Goal: Information Seeking & Learning: Learn about a topic

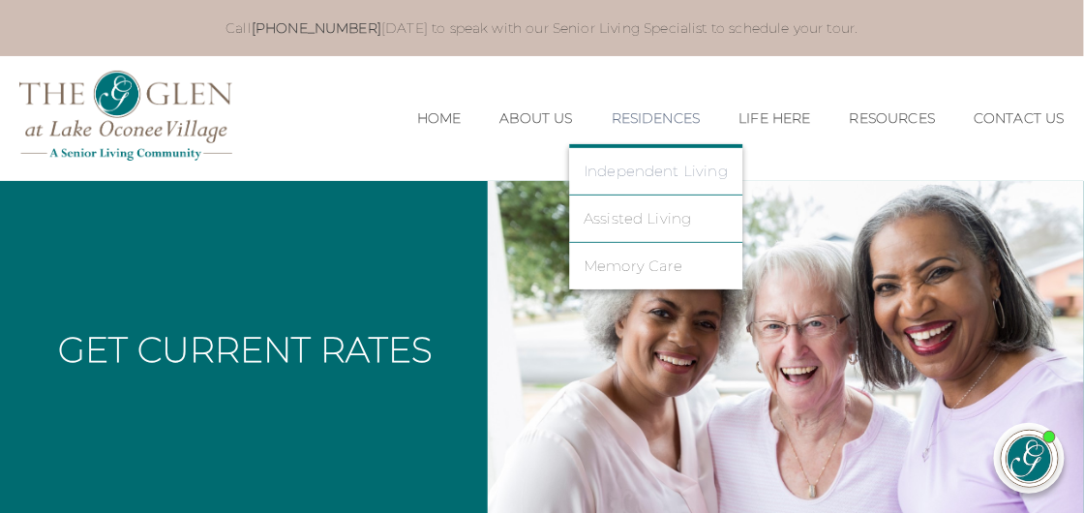
click at [639, 168] on link "Independent Living" at bounding box center [656, 171] width 144 height 17
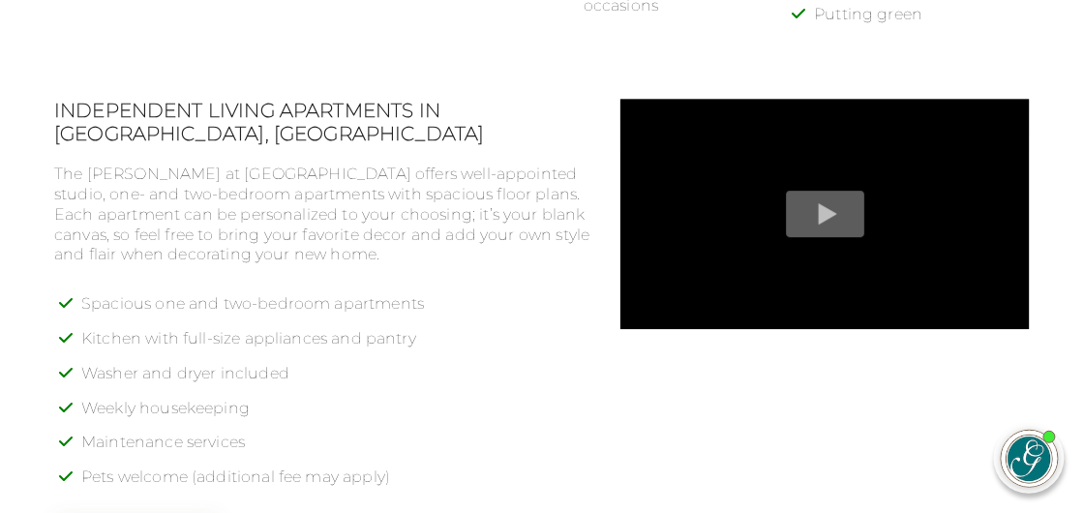
scroll to position [1349, 0]
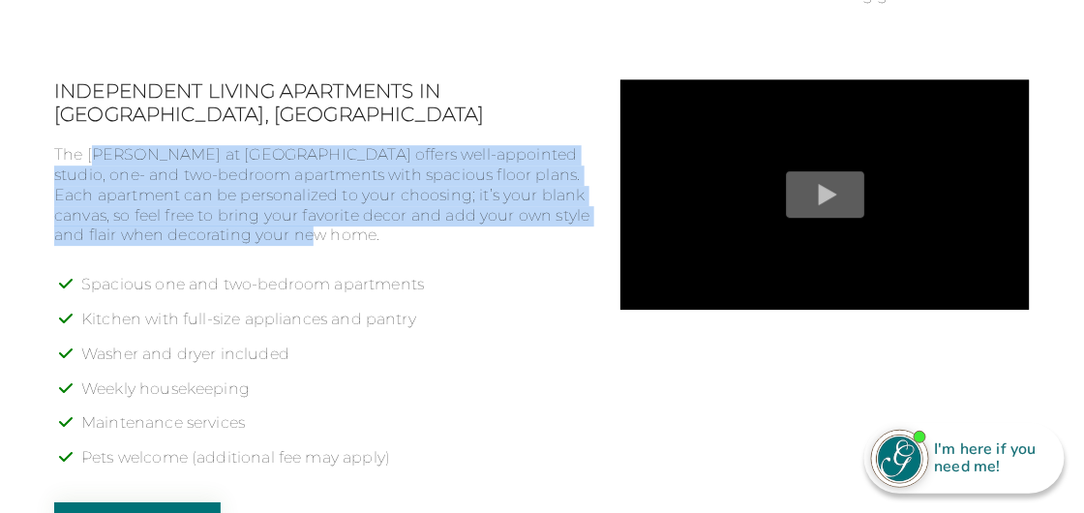
drag, startPoint x: 99, startPoint y: 160, endPoint x: 488, endPoint y: 244, distance: 398.3
click at [488, 244] on p "The Glen at Lake Oconee Village offers well-appointed studio, one- and two-bedr…" at bounding box center [322, 195] width 536 height 101
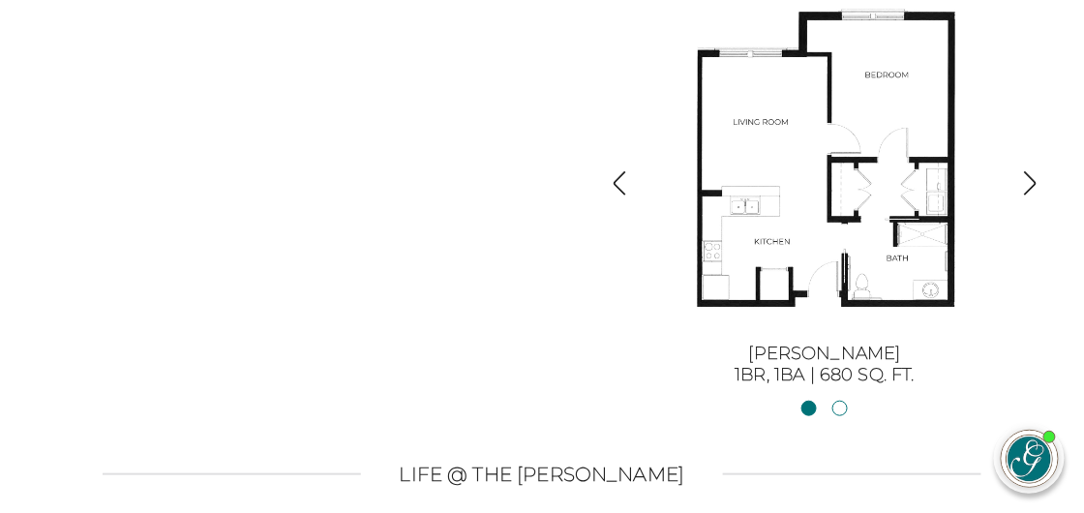
scroll to position [1936, 0]
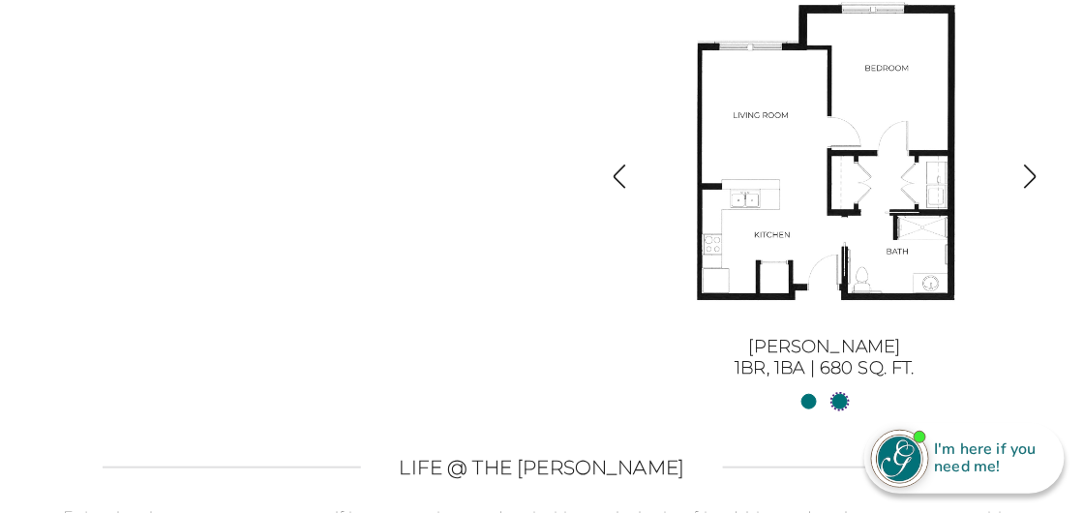
click at [844, 407] on link "Sinclair II2BR, 2BA | 1254 sq. ft." at bounding box center [840, 401] width 15 height 15
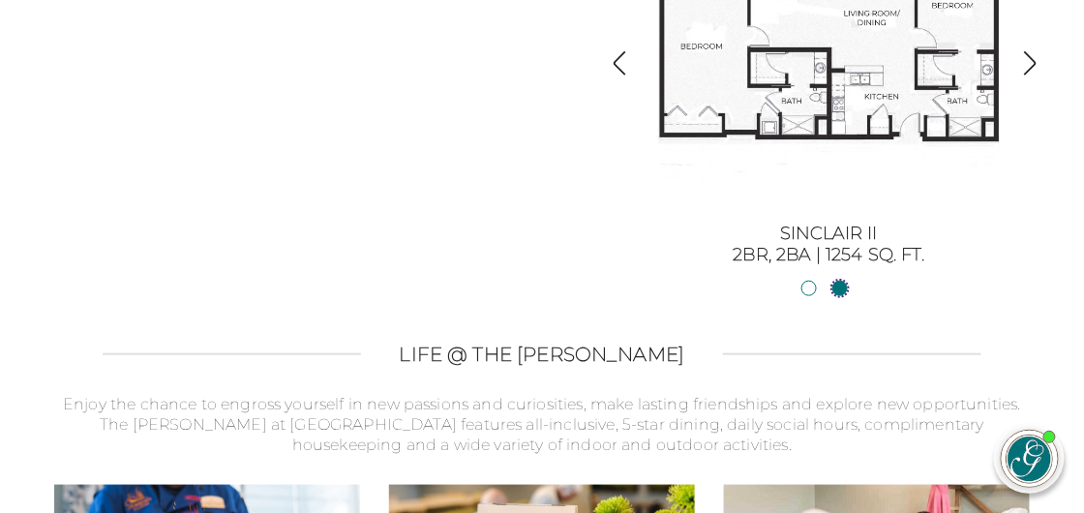
scroll to position [2054, 0]
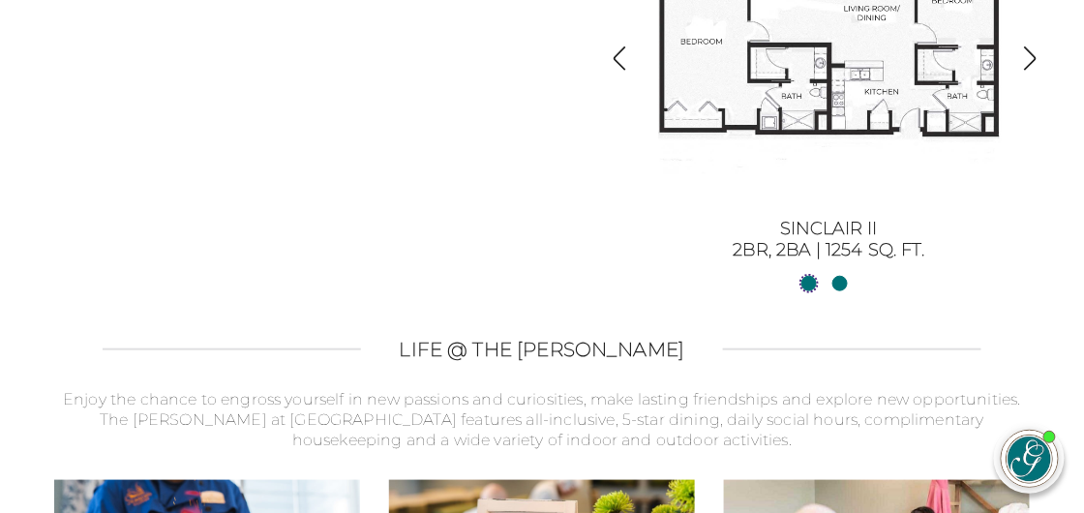
click at [806, 286] on link "Sinclair1BR, 1BA | 680 sq. ft." at bounding box center [809, 283] width 15 height 15
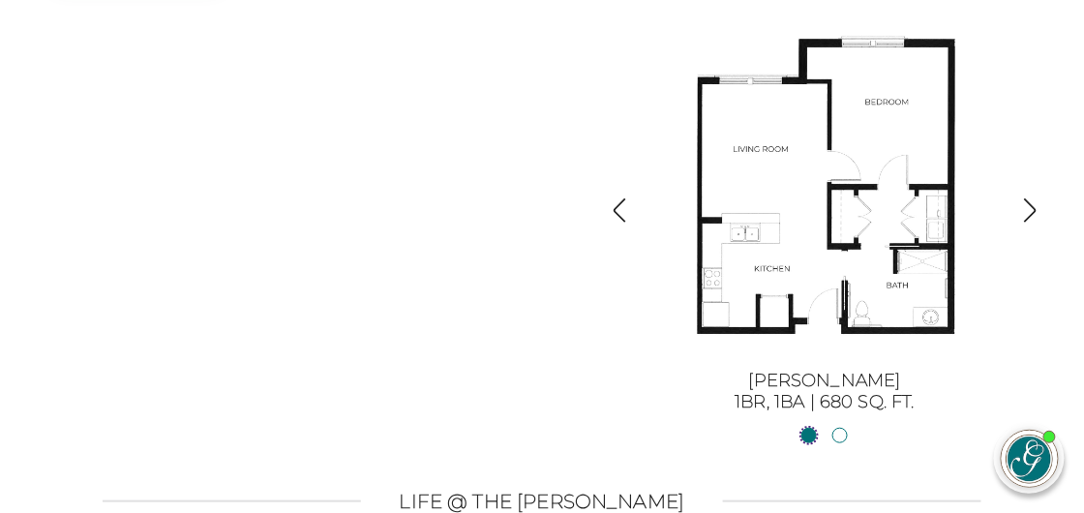
scroll to position [1878, 0]
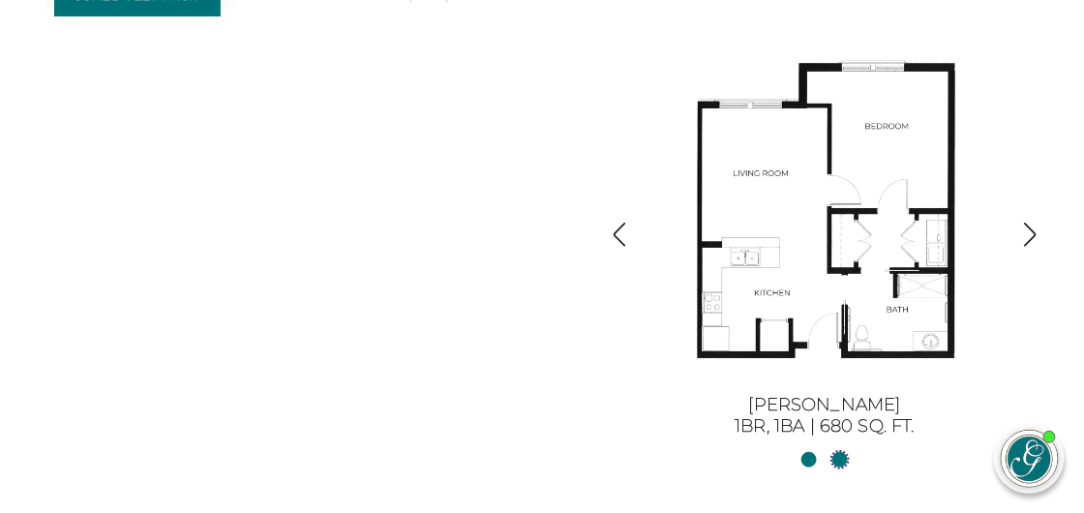
click at [844, 464] on link "Sinclair II2BR, 2BA | 1254 sq. ft." at bounding box center [840, 459] width 15 height 15
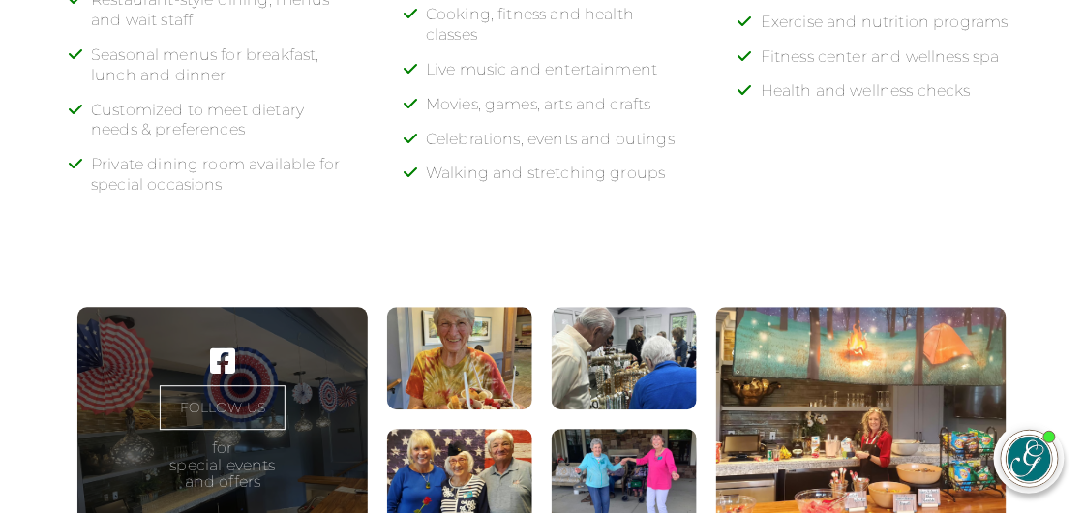
scroll to position [2992, 0]
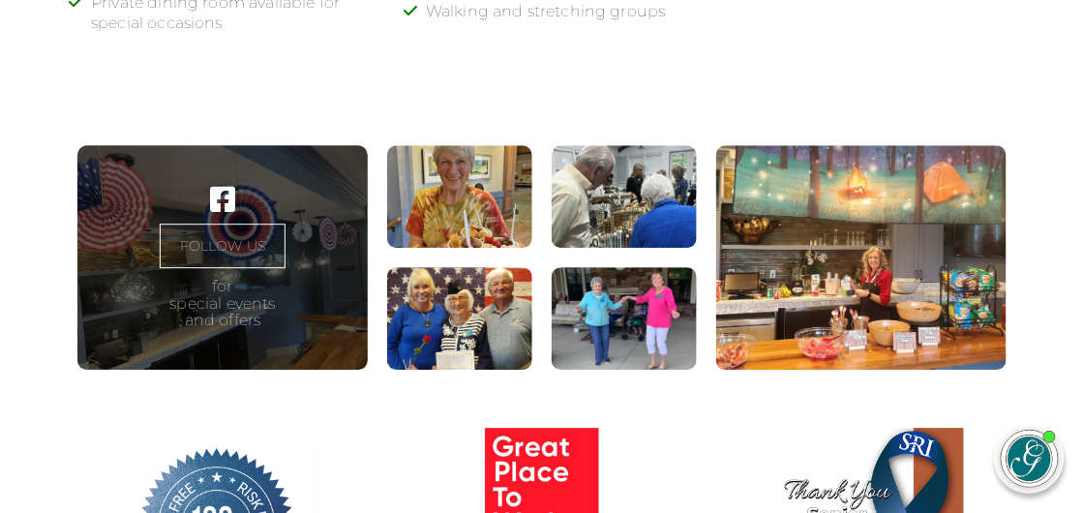
click at [828, 258] on figure at bounding box center [862, 257] width 290 height 225
click at [597, 326] on figure at bounding box center [624, 318] width 145 height 103
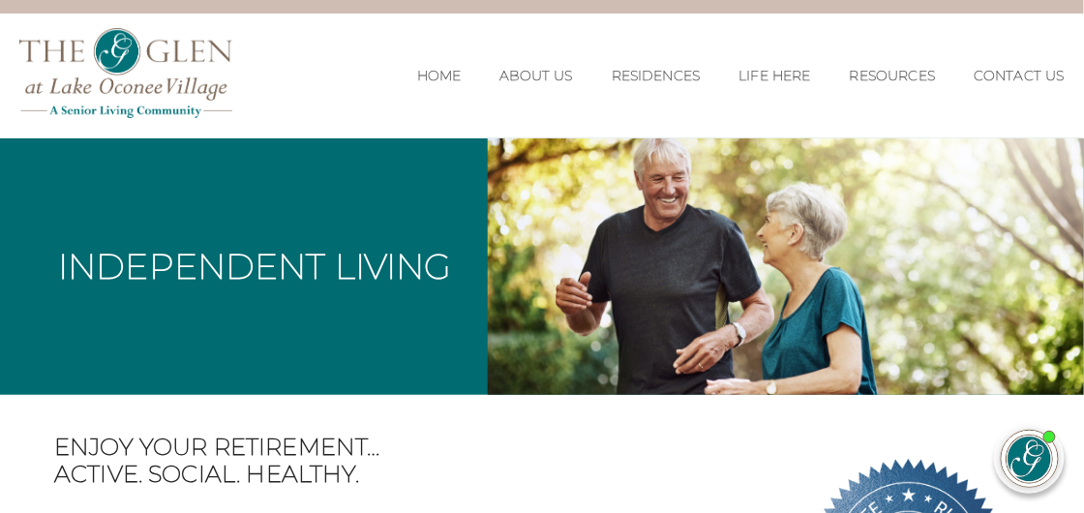
scroll to position [0, 0]
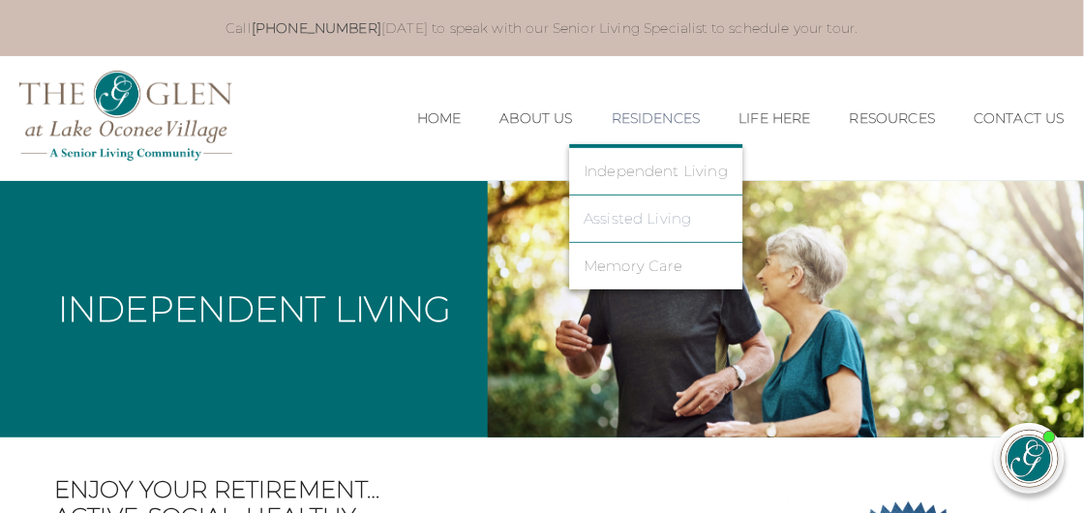
click at [618, 219] on link "Assisted Living" at bounding box center [656, 218] width 144 height 17
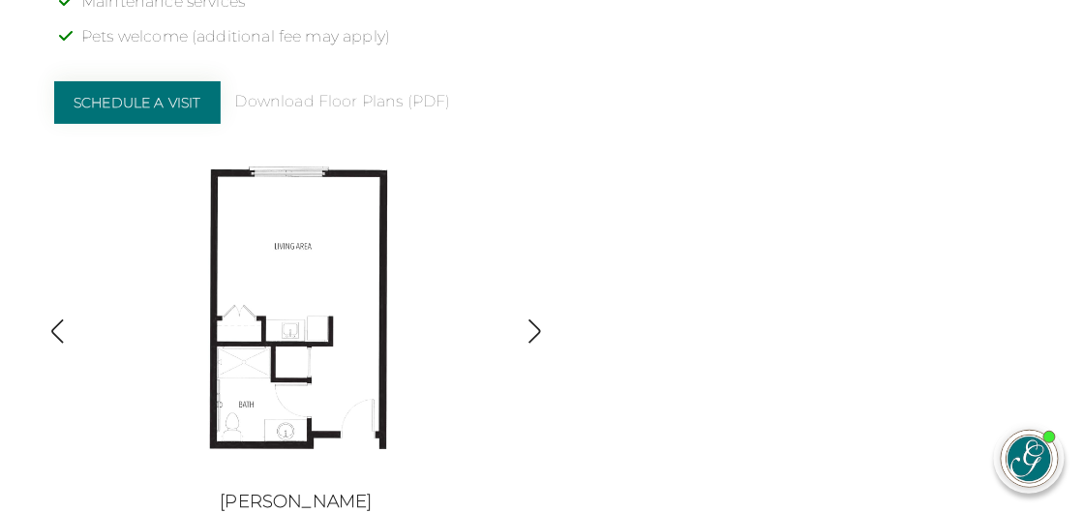
scroll to position [1936, 0]
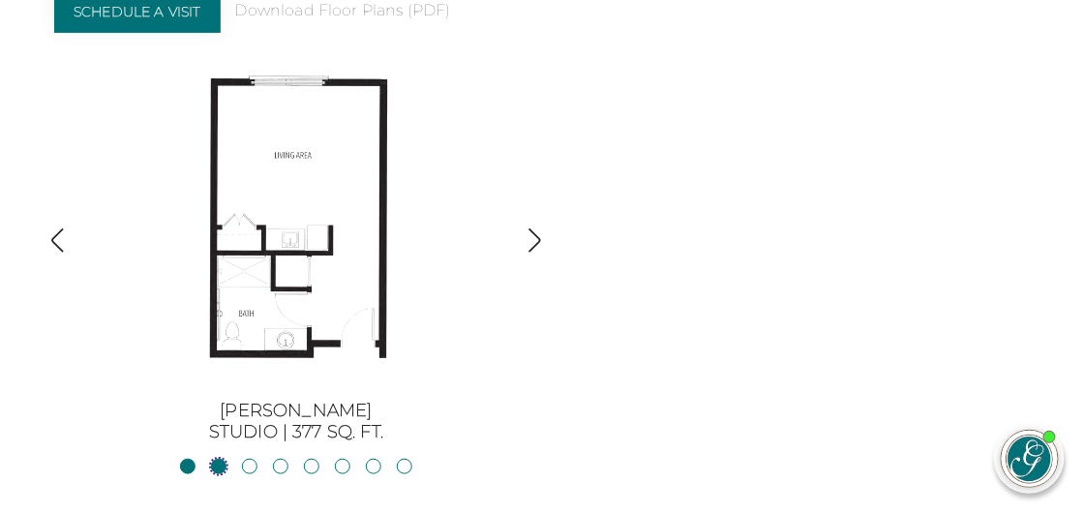
click at [221, 459] on link "JacksonStudio | 400 sq. ft." at bounding box center [218, 466] width 15 height 15
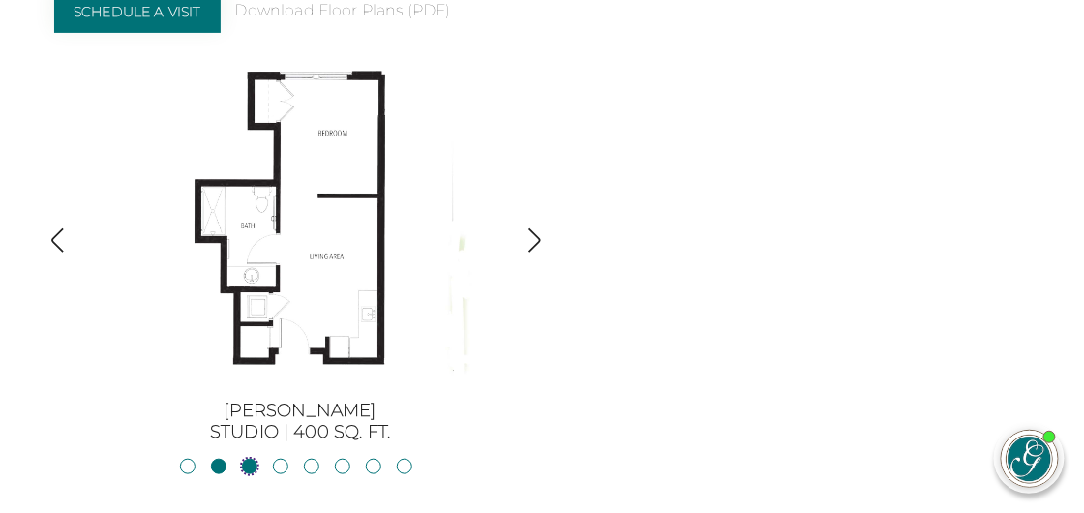
click at [250, 459] on link "Blue RidgeStudio | 400 sq. ft." at bounding box center [249, 466] width 15 height 15
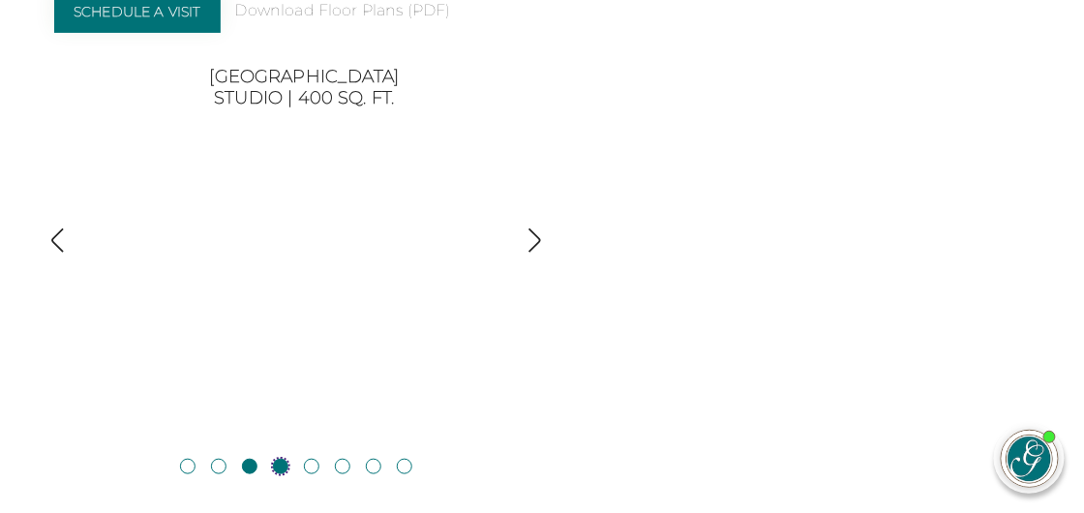
click at [279, 459] on link "Blackshear1BR, 1BA | 500 sq. ft." at bounding box center [280, 466] width 15 height 15
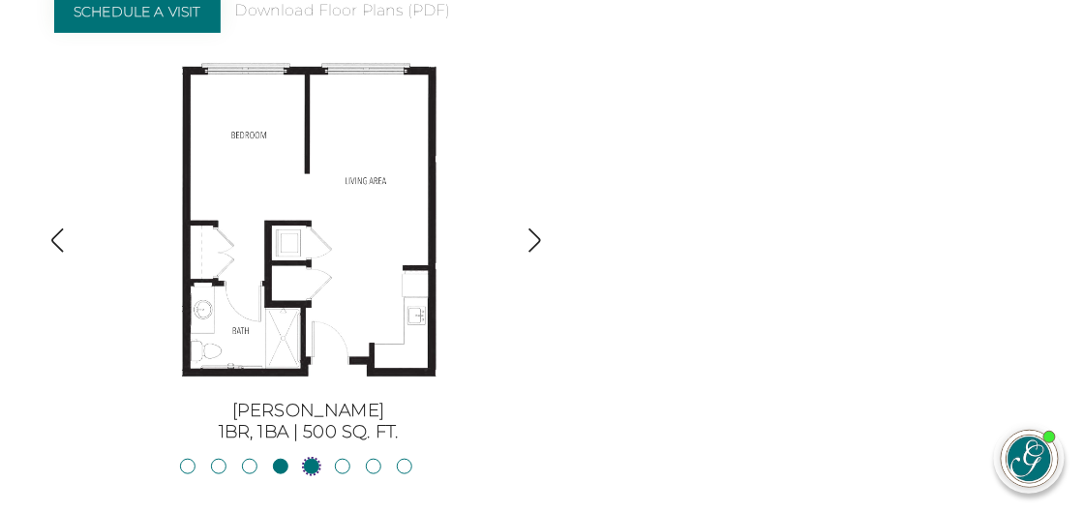
click at [313, 459] on link "Allatoona1BR, 1BA | 683 sq. ft." at bounding box center [311, 466] width 15 height 15
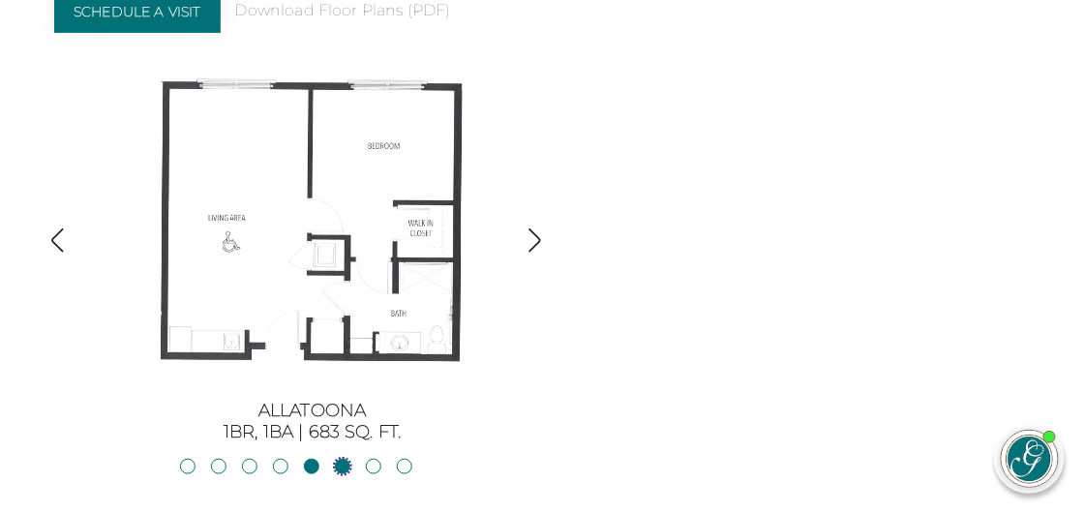
click at [345, 459] on link "Oconee2BR, 2BA | 818 sq. ft." at bounding box center [342, 466] width 15 height 15
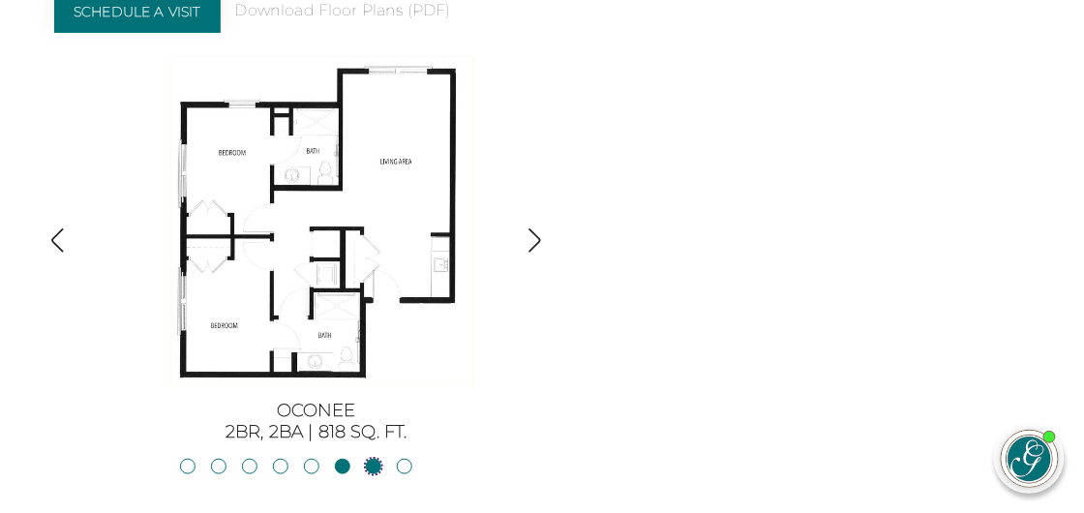
click at [372, 459] on link "Lanier2BR, 2BA | 825 sq. ft." at bounding box center [373, 466] width 15 height 15
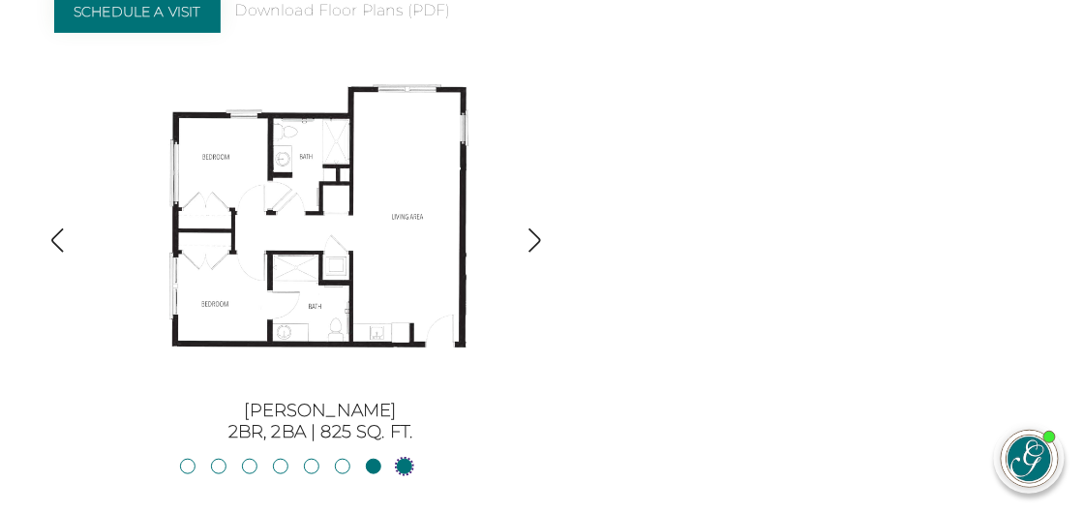
click at [404, 459] on link "Hartwell2BR, 2BA | 875 sq. ft." at bounding box center [404, 466] width 15 height 15
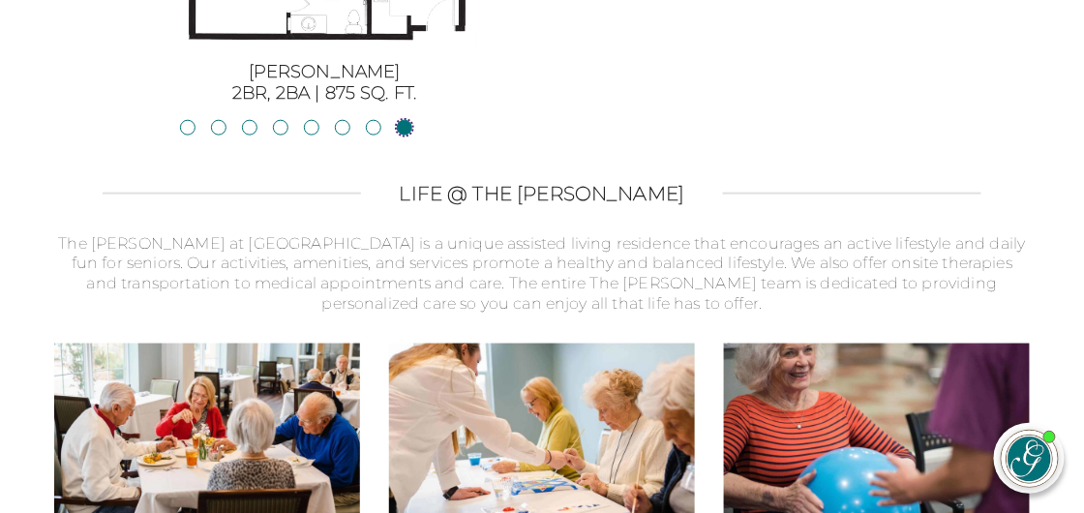
scroll to position [2347, 0]
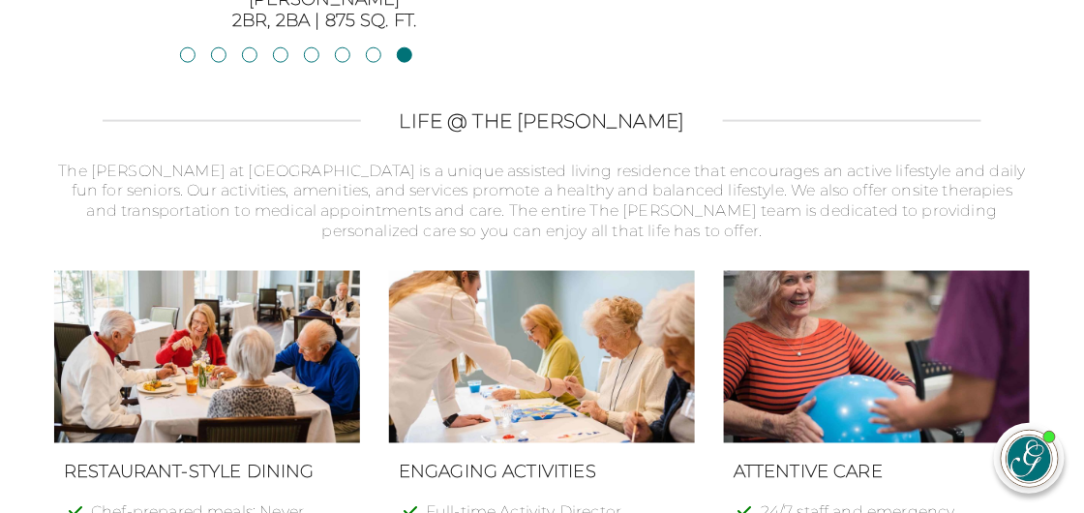
click at [615, 162] on p "The Glen at Lake Oconee Village is a unique assisted living residence that enco…" at bounding box center [542, 202] width 976 height 80
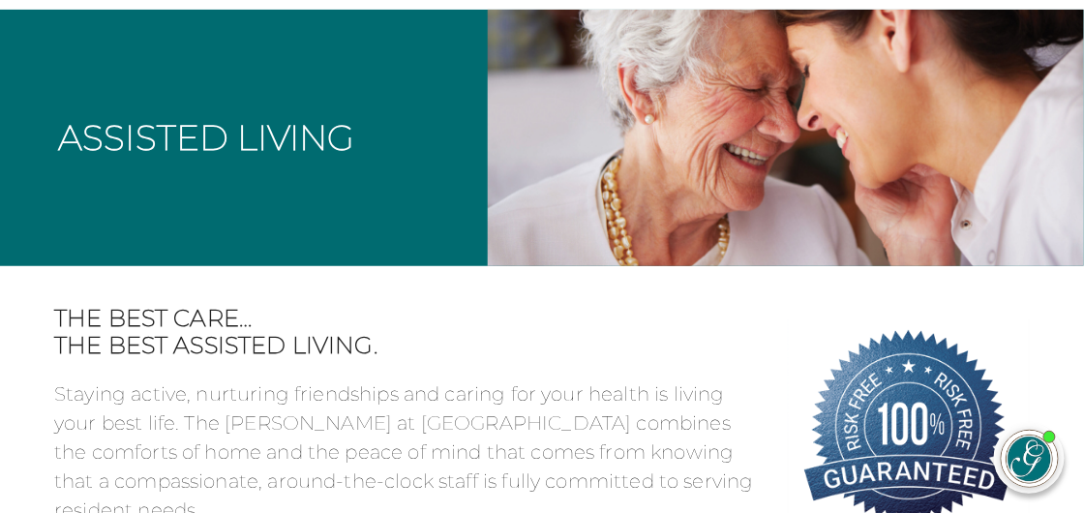
scroll to position [0, 0]
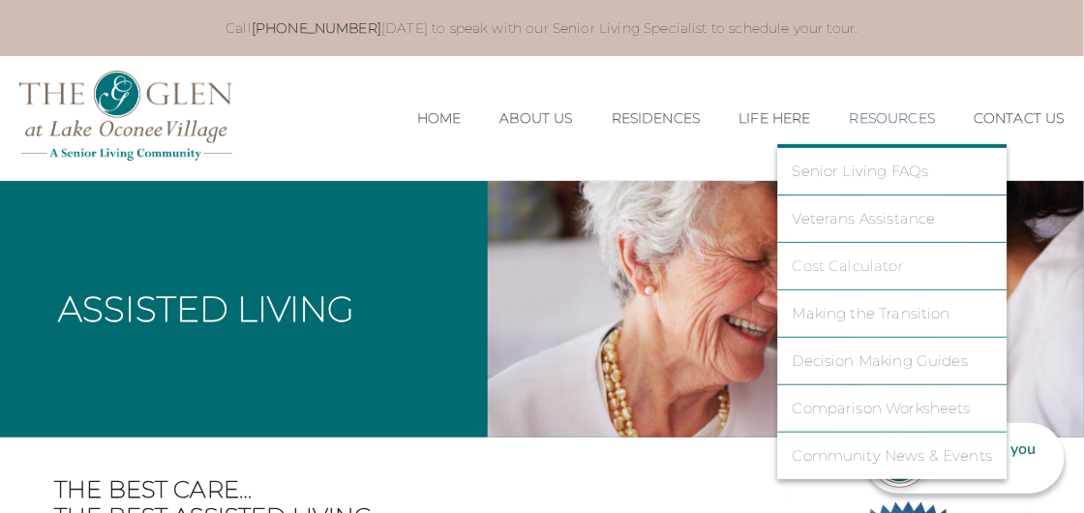
click at [875, 263] on link "Cost Calculator" at bounding box center [893, 266] width 200 height 17
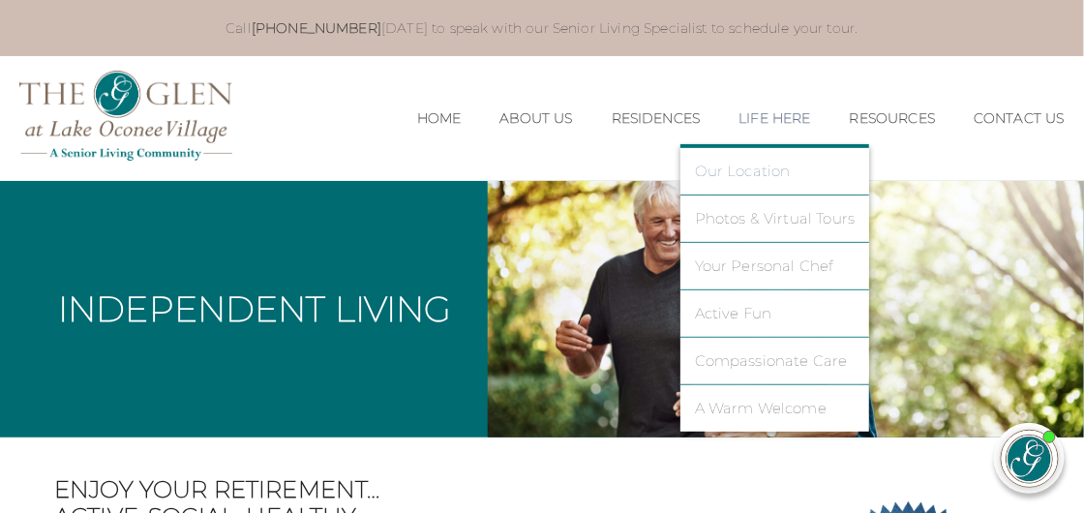
click at [735, 167] on link "Our Location" at bounding box center [775, 171] width 161 height 17
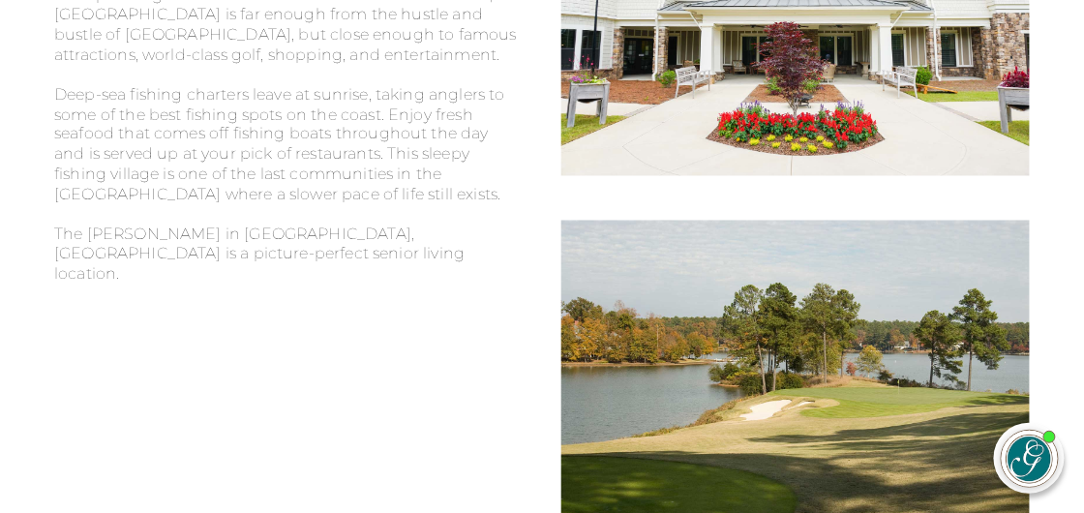
scroll to position [762, 0]
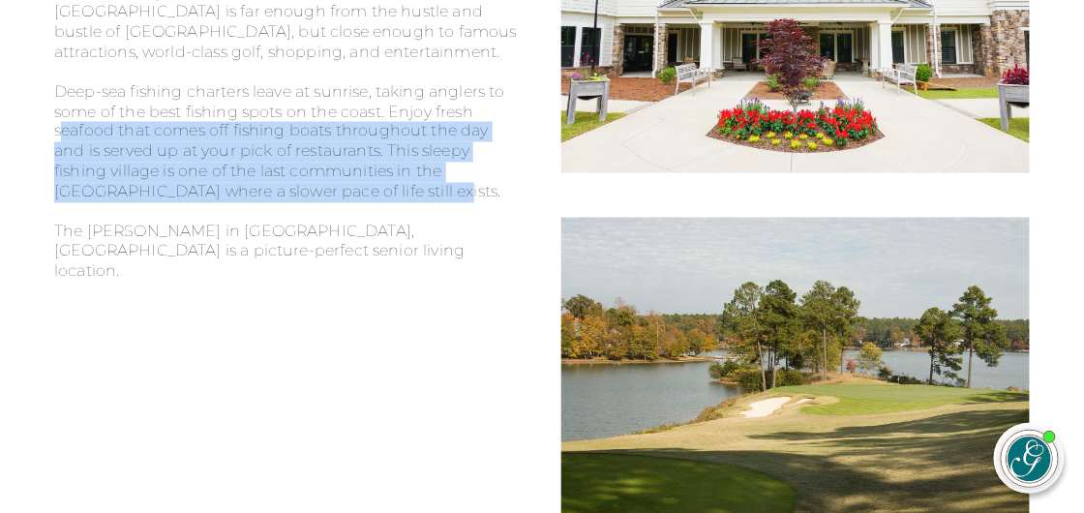
drag, startPoint x: 62, startPoint y: 112, endPoint x: 428, endPoint y: 171, distance: 370.8
click at [428, 171] on p "Deep-sea fishing charters leave at sunrise, taking anglers to some of the best …" at bounding box center [288, 152] width 469 height 140
click at [432, 144] on p "Deep-sea fishing charters leave at sunrise, taking anglers to some of the best …" at bounding box center [288, 152] width 469 height 140
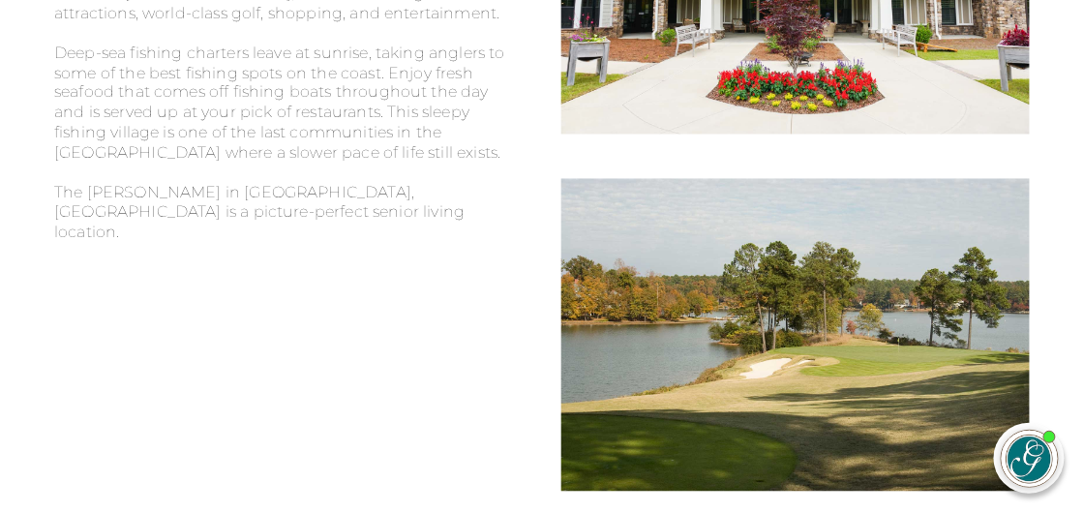
scroll to position [821, 0]
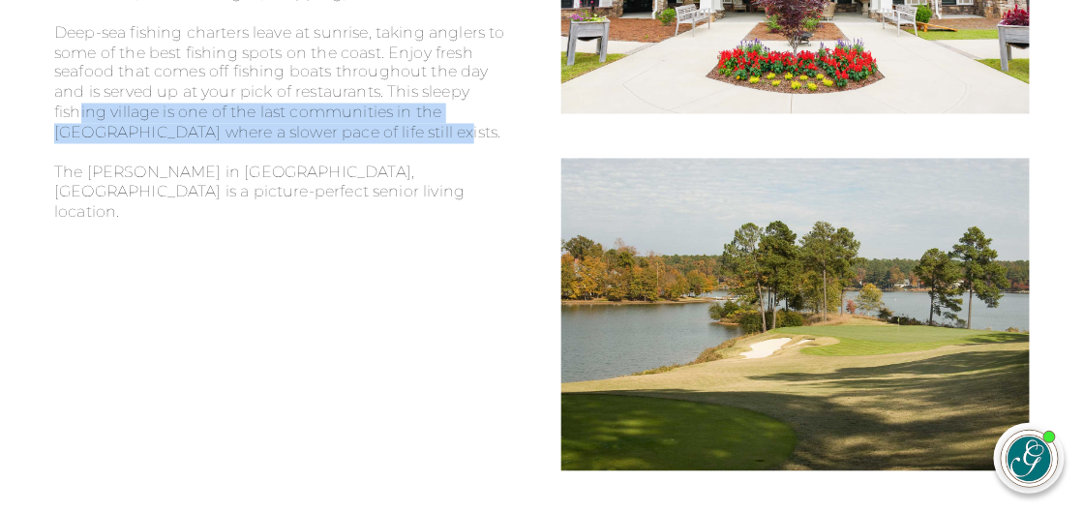
drag, startPoint x: 78, startPoint y: 93, endPoint x: 406, endPoint y: 110, distance: 327.7
click at [406, 110] on p "Deep-sea fishing charters leave at sunrise, taking anglers to some of the best …" at bounding box center [288, 93] width 469 height 140
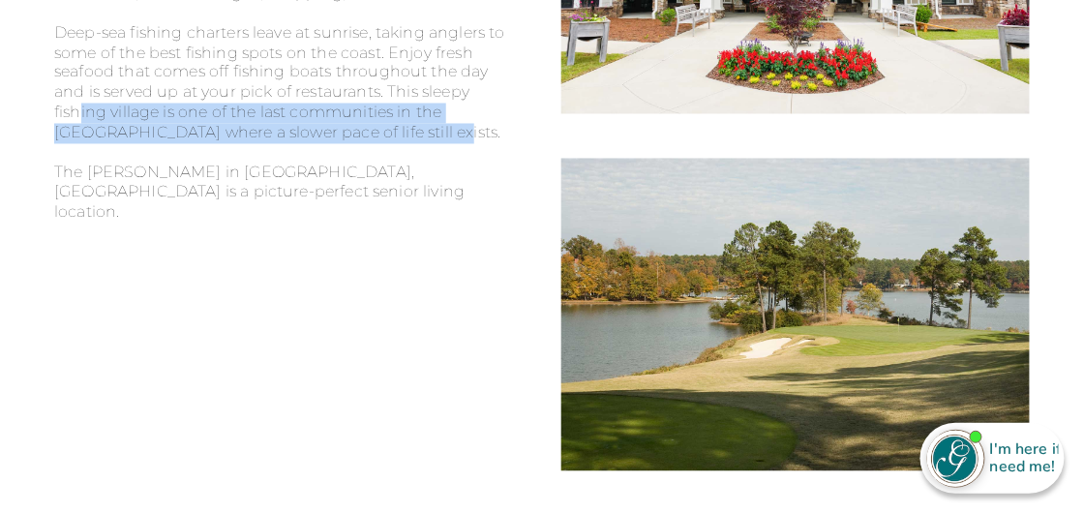
click at [263, 94] on p "Deep-sea fishing charters leave at sunrise, taking anglers to some of the best …" at bounding box center [288, 93] width 469 height 140
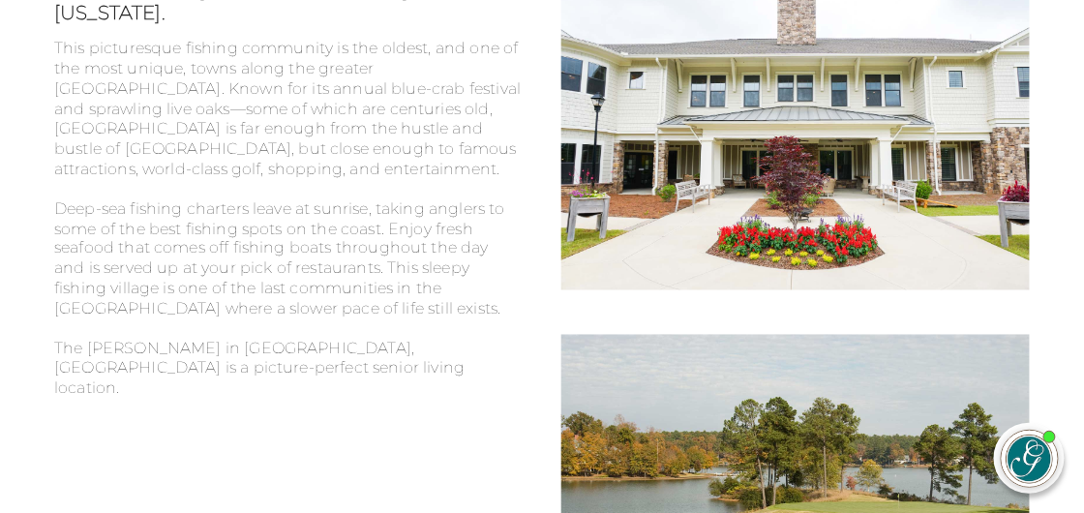
scroll to position [587, 0]
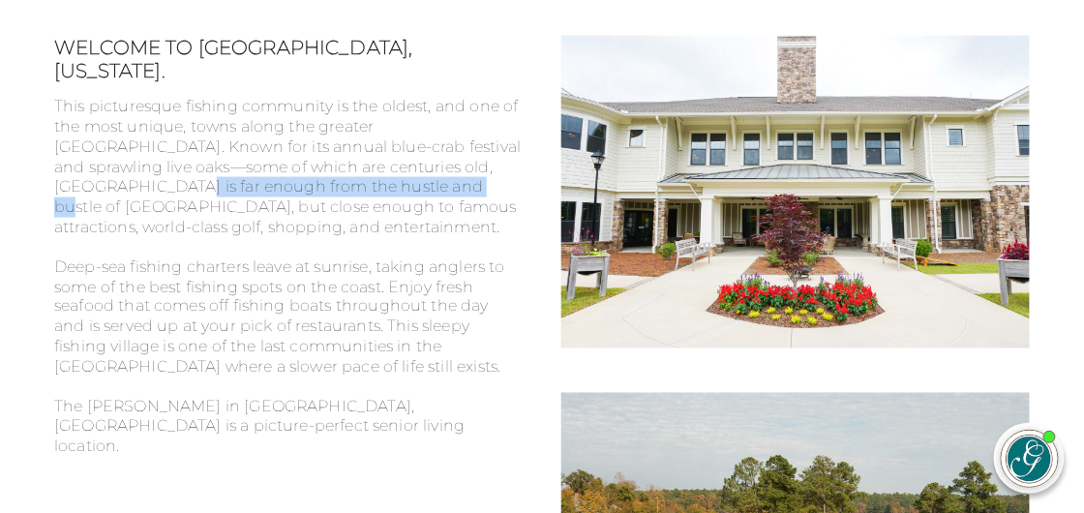
drag, startPoint x: 82, startPoint y: 167, endPoint x: 389, endPoint y: 168, distance: 307.0
click at [389, 168] on p "This picturesque fishing community is the oldest, and one of the most unique, t…" at bounding box center [288, 177] width 469 height 161
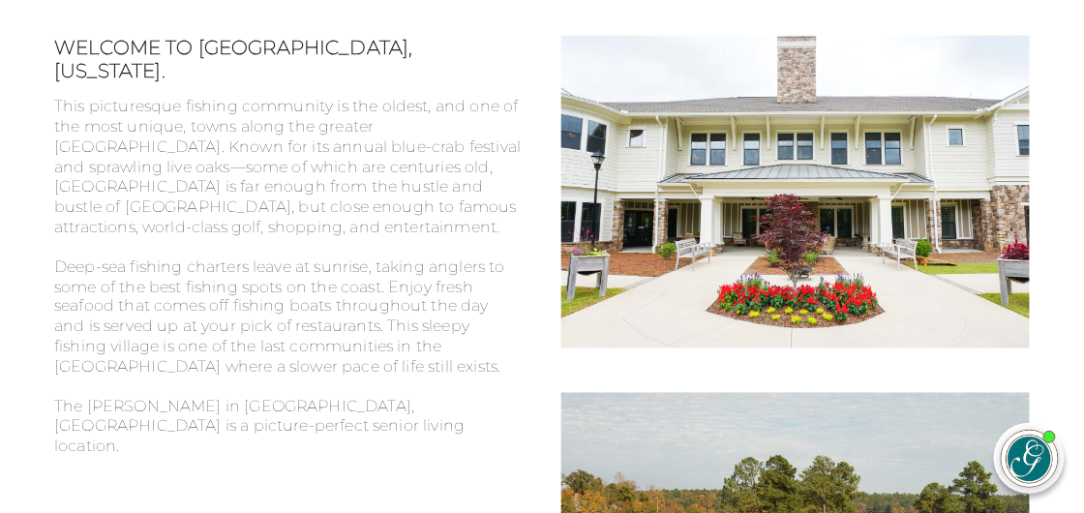
click at [382, 193] on p "This picturesque fishing community is the oldest, and one of the most unique, t…" at bounding box center [288, 177] width 469 height 161
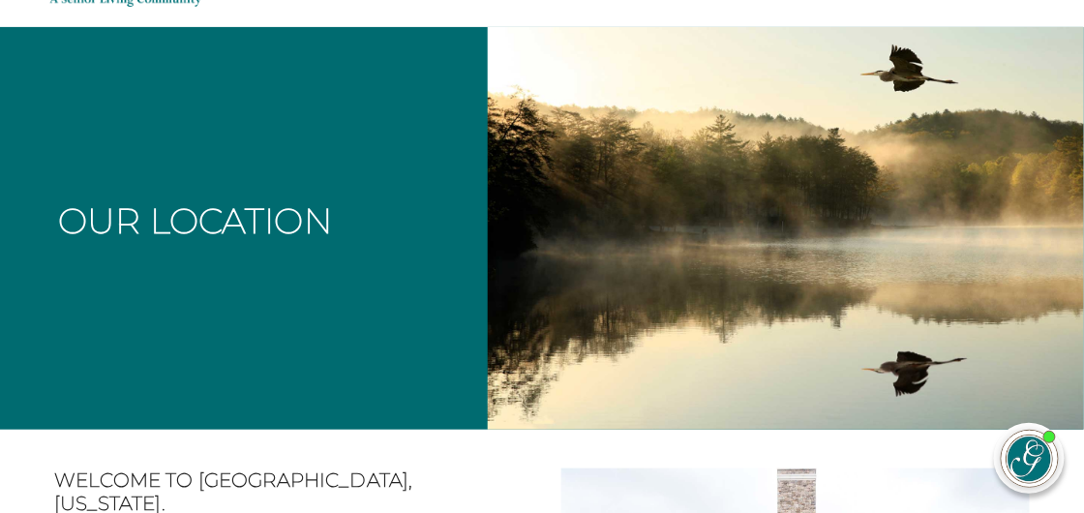
scroll to position [0, 0]
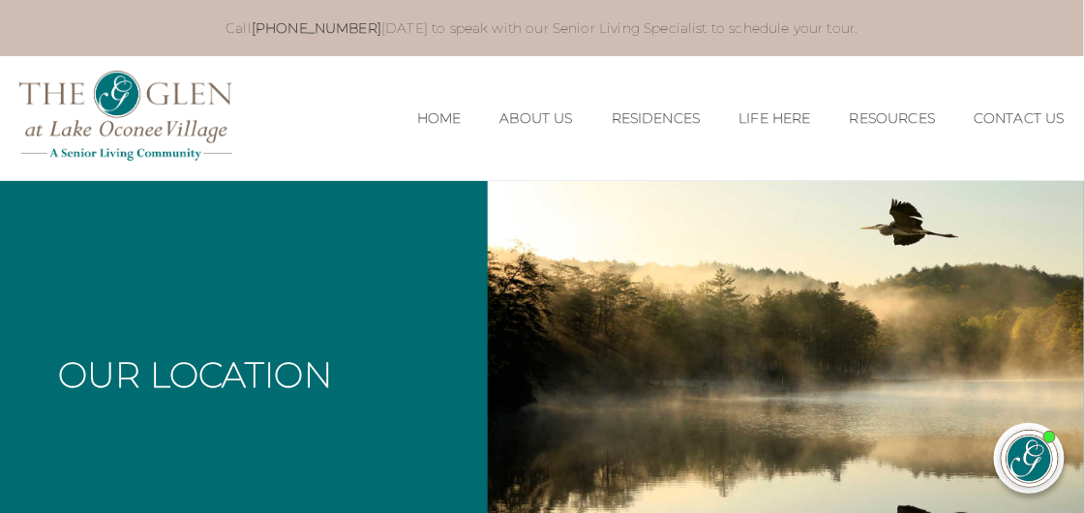
click at [111, 133] on img at bounding box center [125, 116] width 213 height 90
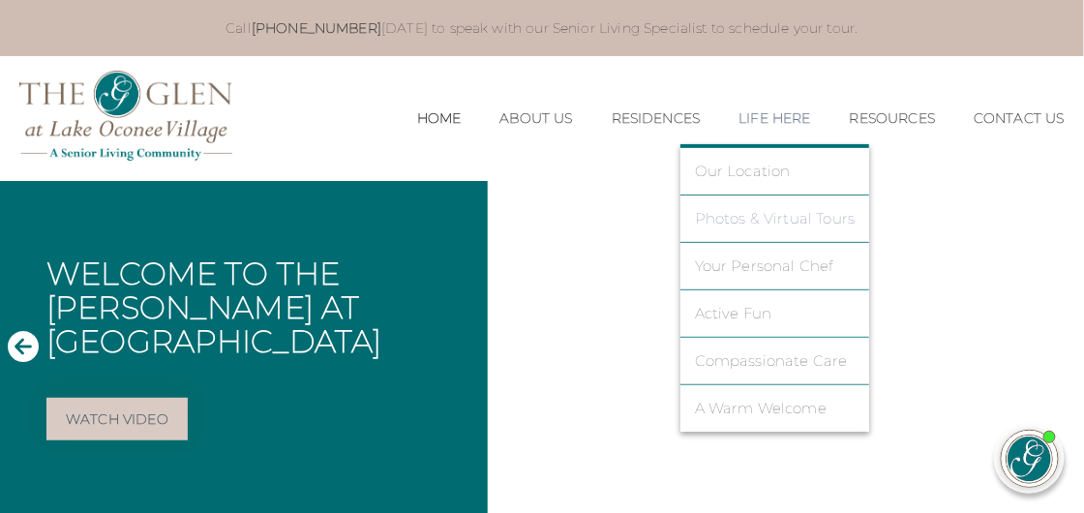
click at [751, 219] on link "Photos & Virtual Tours" at bounding box center [775, 218] width 161 height 17
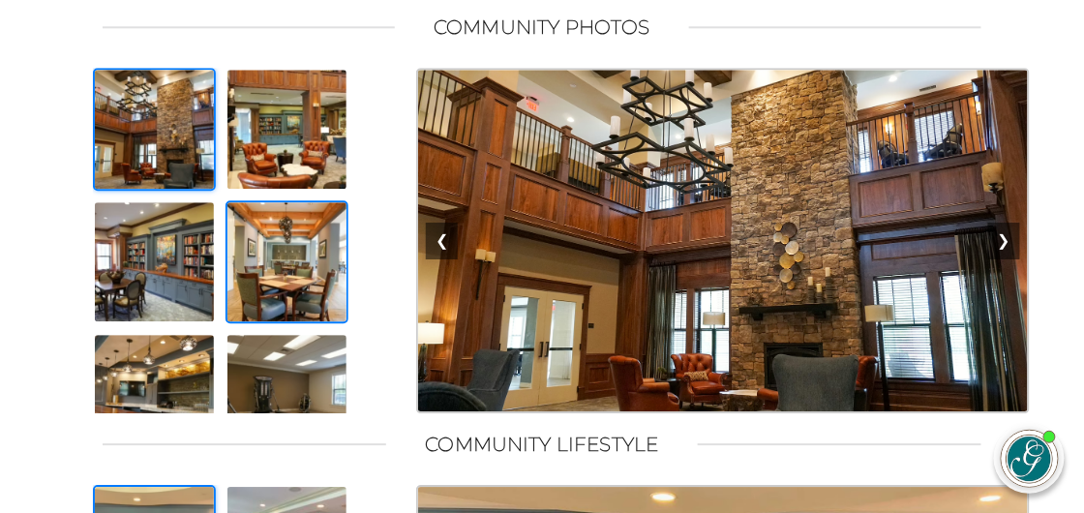
scroll to position [1174, 0]
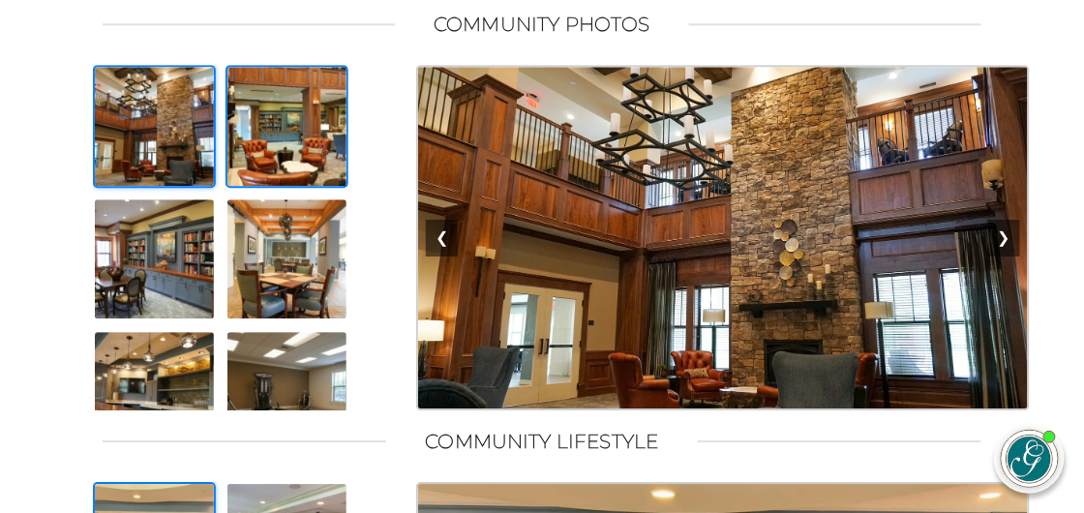
click at [271, 144] on img at bounding box center [287, 126] width 123 height 123
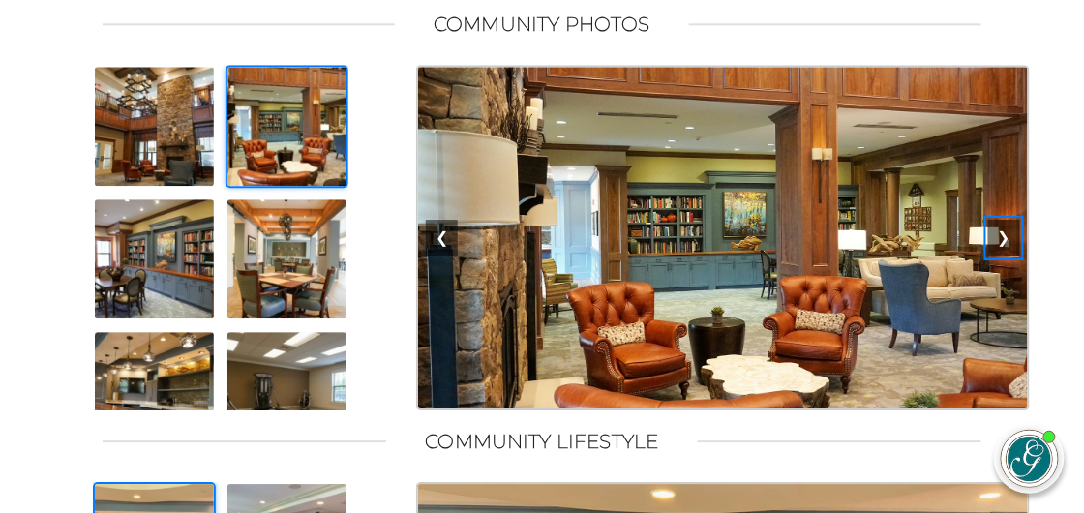
click at [1008, 248] on button "❯" at bounding box center [1005, 237] width 32 height 37
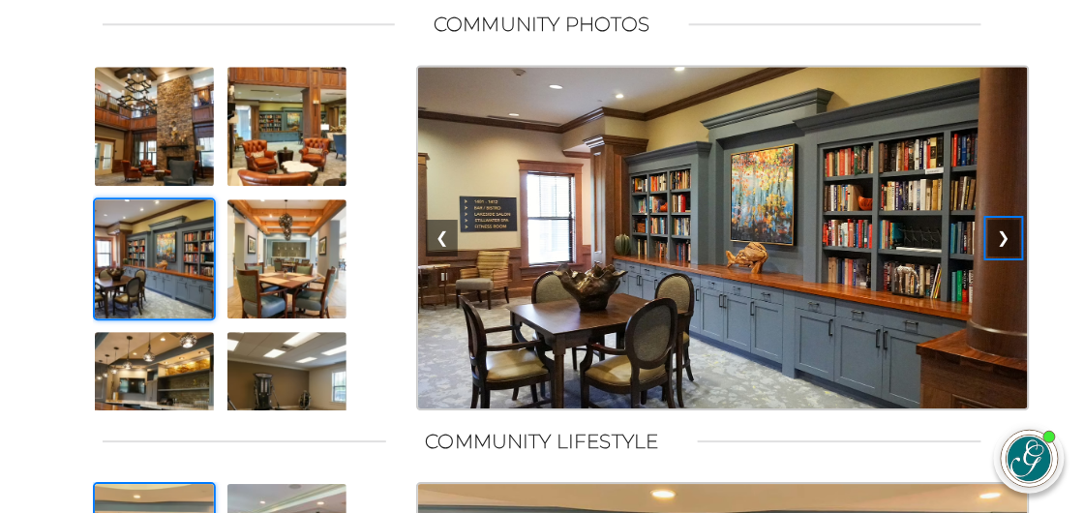
click at [1008, 248] on button "❯" at bounding box center [1005, 237] width 32 height 37
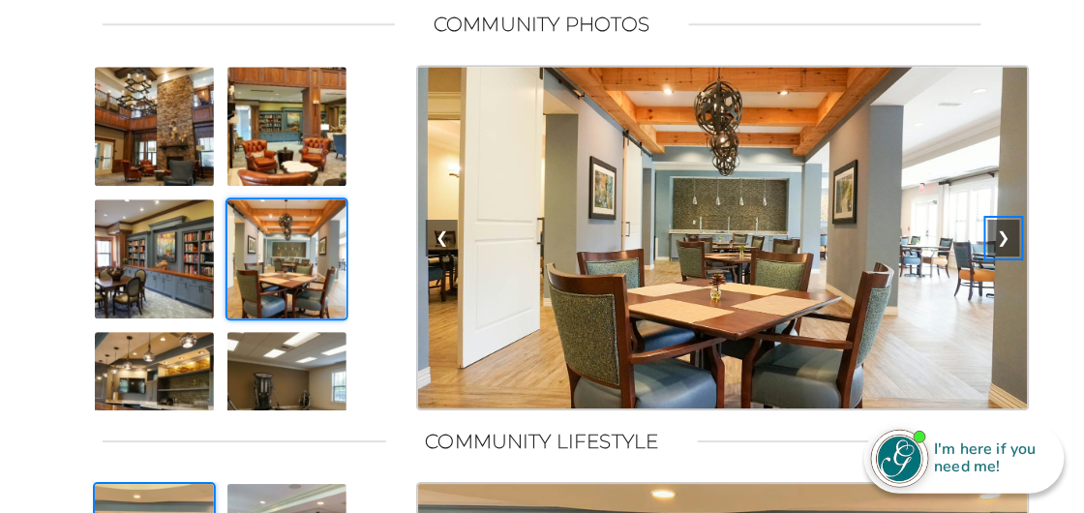
click at [1008, 248] on button "❯" at bounding box center [1005, 237] width 32 height 37
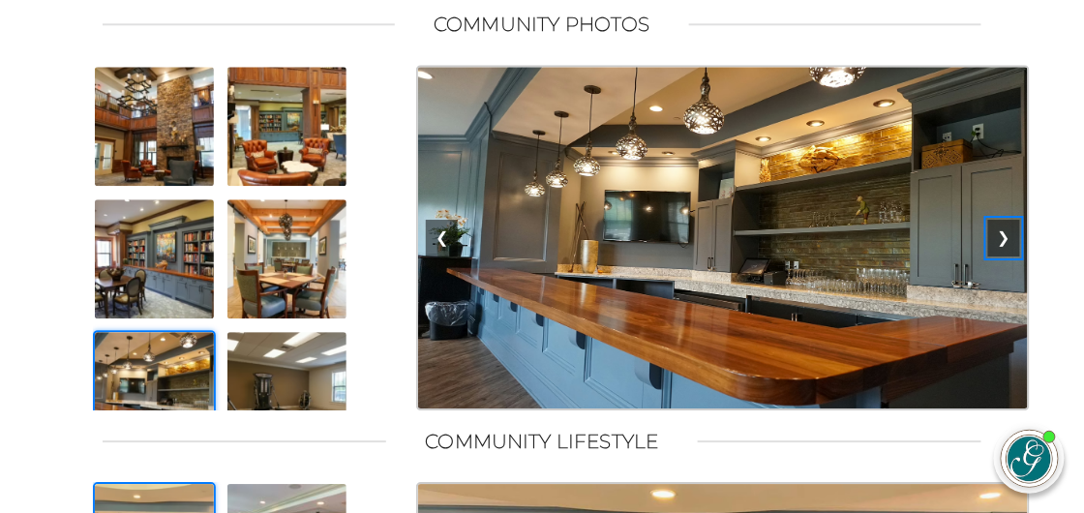
click at [1006, 254] on button "❯" at bounding box center [1005, 237] width 32 height 37
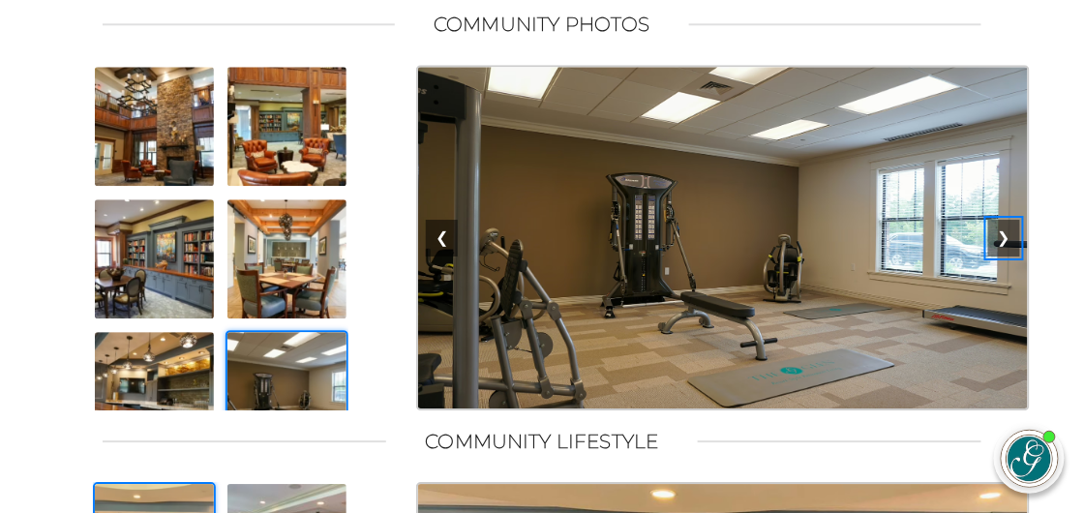
click at [1006, 254] on button "❯" at bounding box center [1005, 237] width 32 height 37
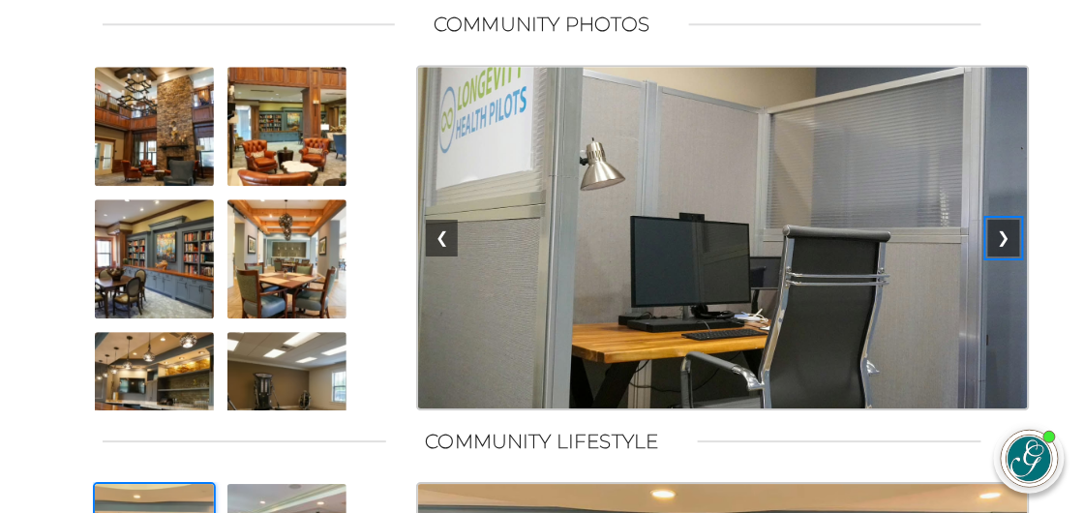
click at [1006, 254] on button "❯" at bounding box center [1005, 237] width 32 height 37
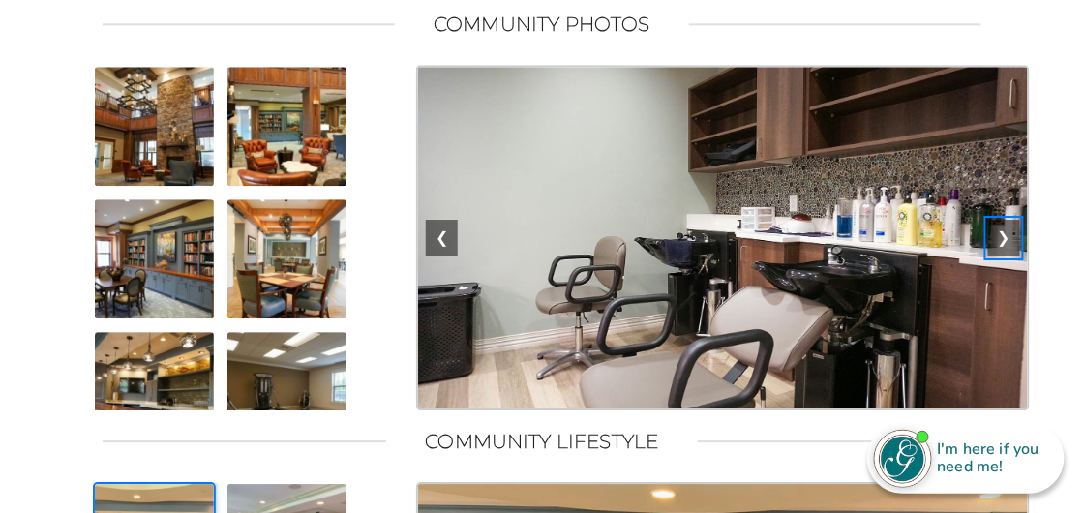
click at [1006, 254] on button "❯" at bounding box center [1005, 237] width 32 height 37
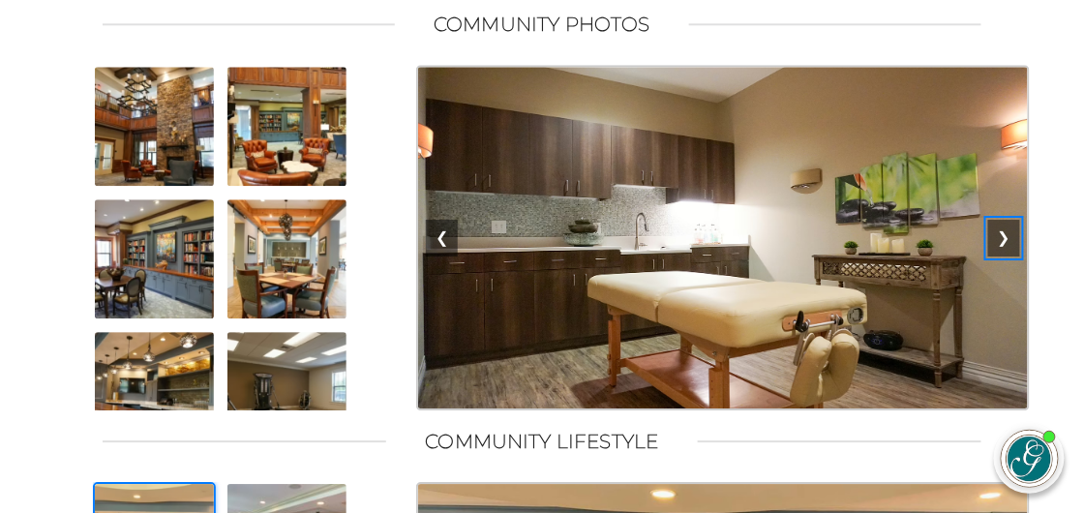
click at [1006, 254] on button "❯" at bounding box center [1005, 237] width 32 height 37
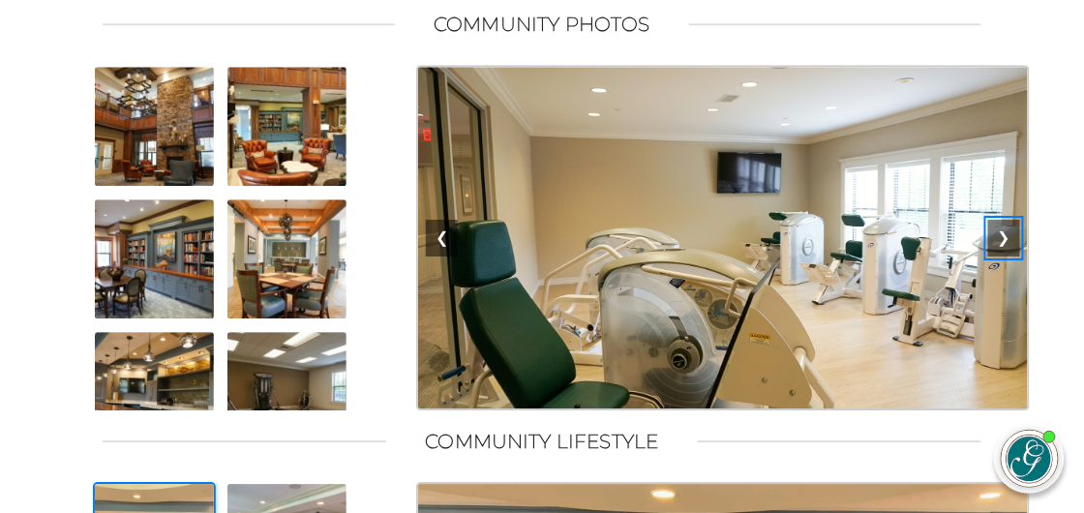
click at [1006, 254] on button "❯" at bounding box center [1005, 237] width 32 height 37
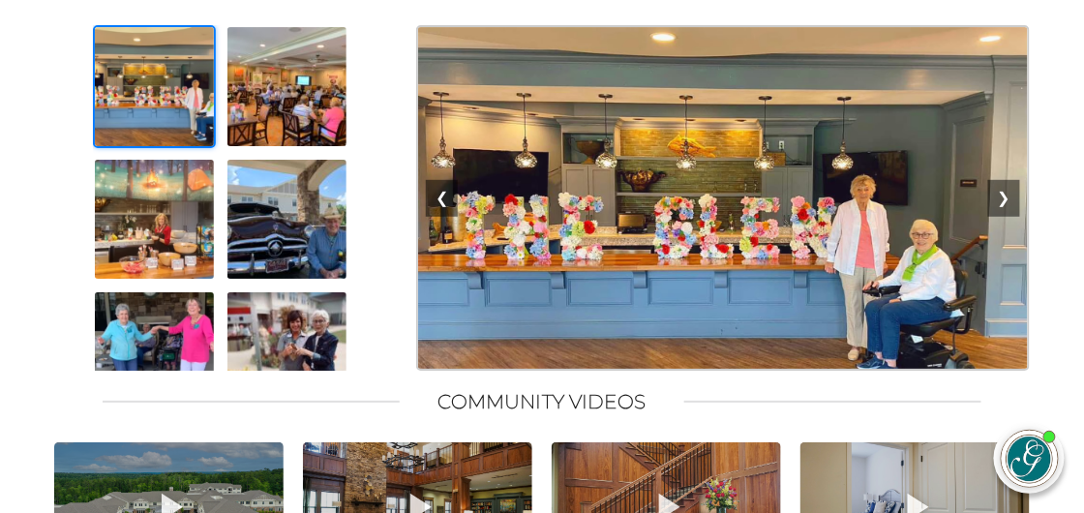
scroll to position [1642, 0]
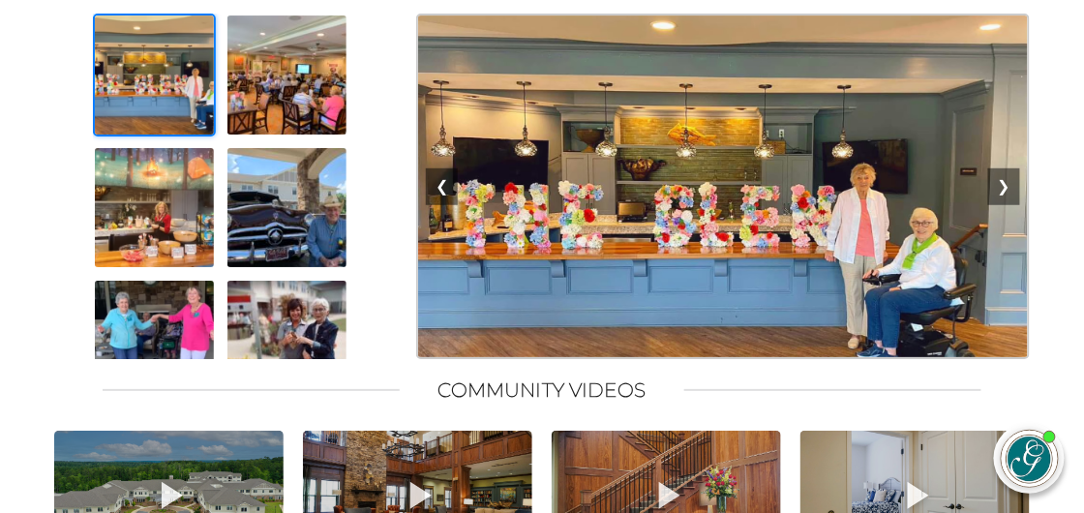
click at [737, 264] on img at bounding box center [723, 187] width 614 height 346
click at [262, 346] on img at bounding box center [287, 340] width 123 height 123
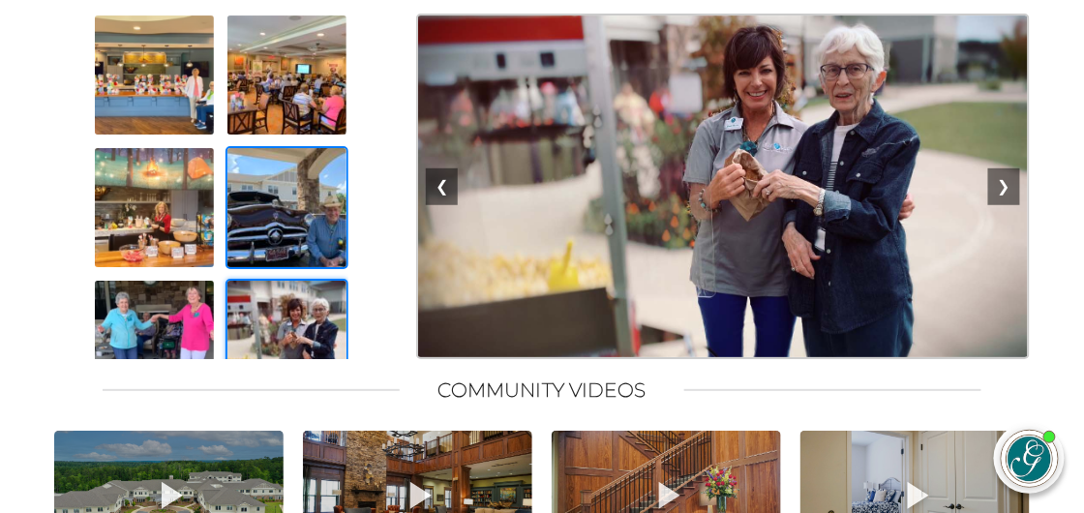
click at [289, 239] on img at bounding box center [287, 207] width 123 height 123
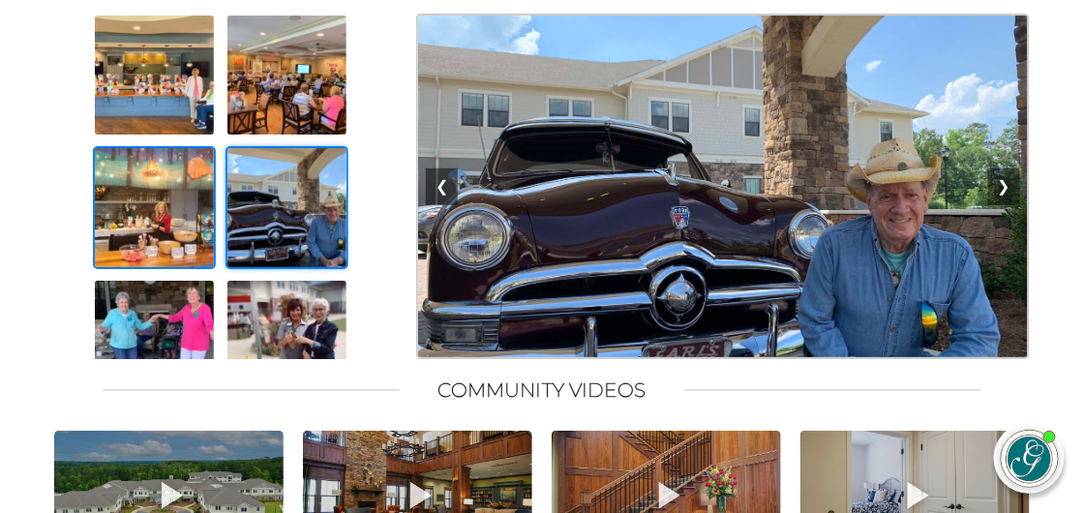
click at [154, 239] on img at bounding box center [154, 207] width 123 height 123
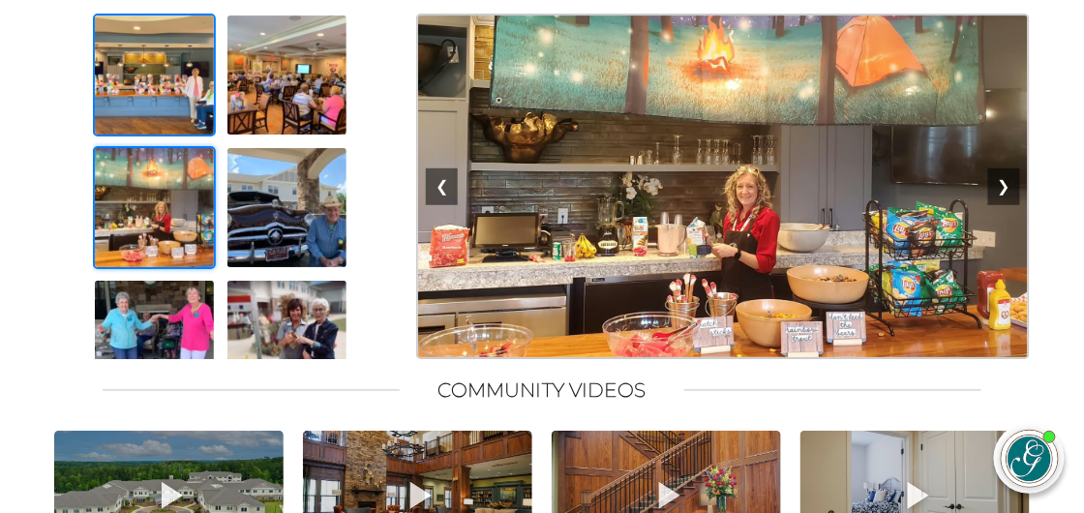
click at [158, 133] on img at bounding box center [154, 75] width 123 height 123
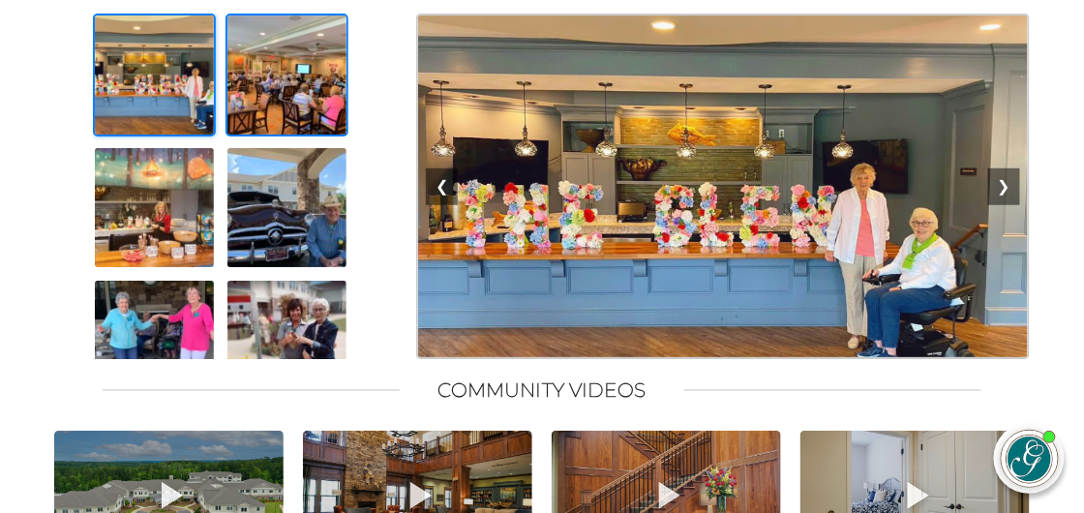
click at [308, 130] on img at bounding box center [287, 75] width 123 height 123
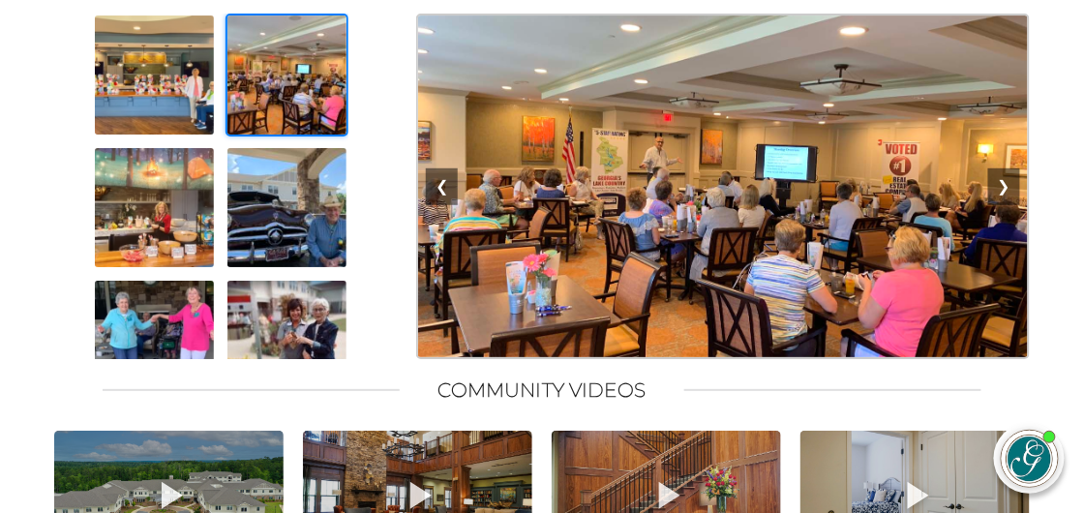
scroll to position [158, 0]
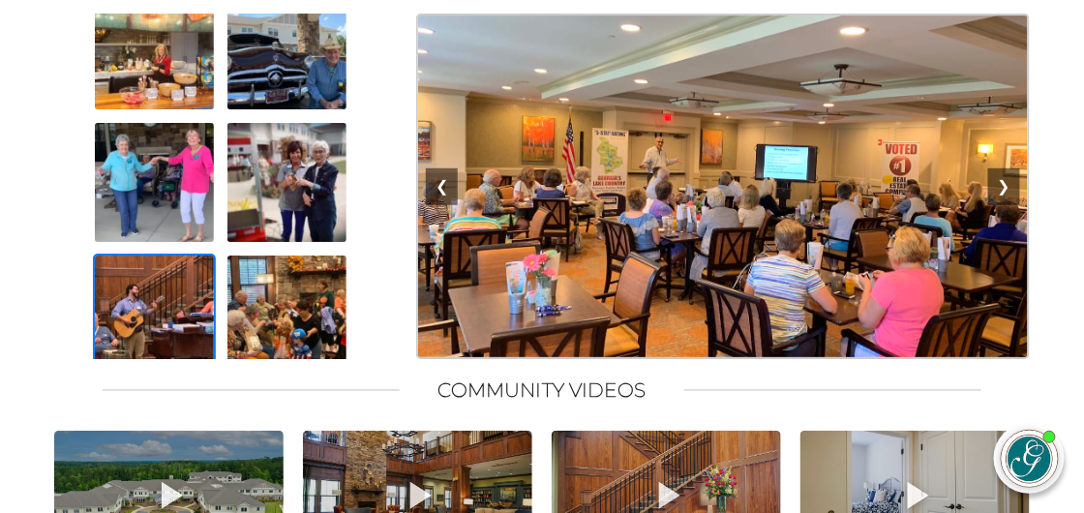
click at [152, 337] on img at bounding box center [154, 315] width 123 height 123
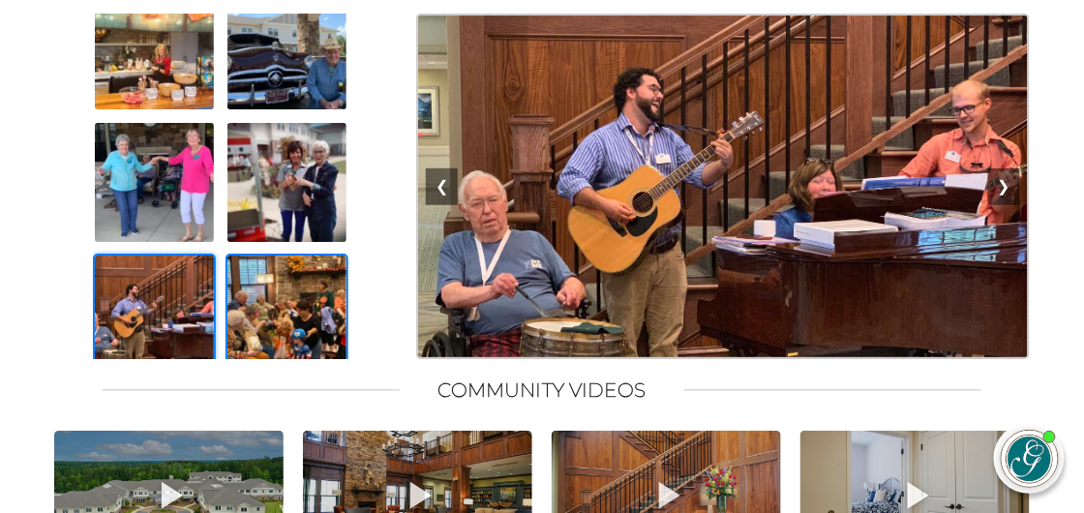
click at [284, 333] on img at bounding box center [287, 315] width 123 height 123
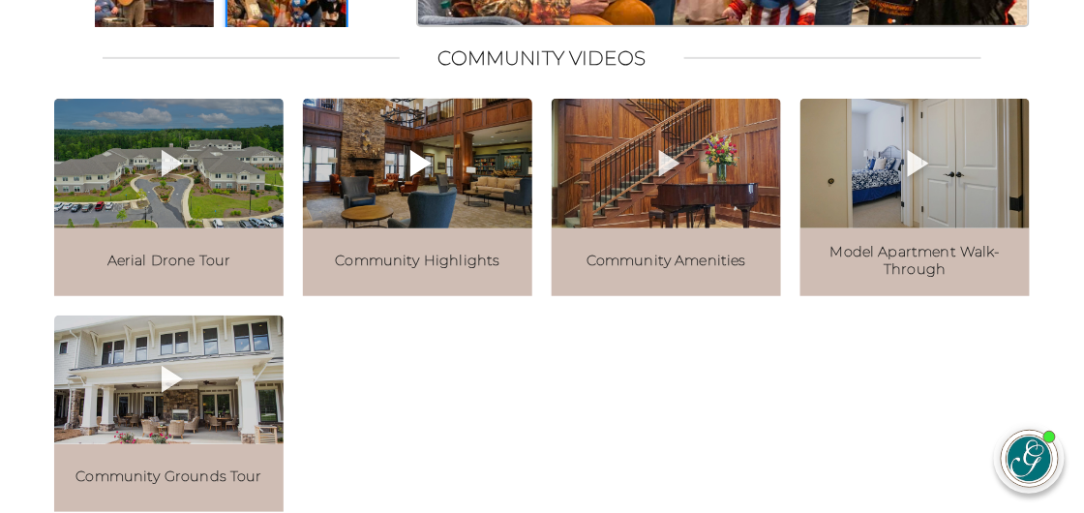
scroll to position [2054, 0]
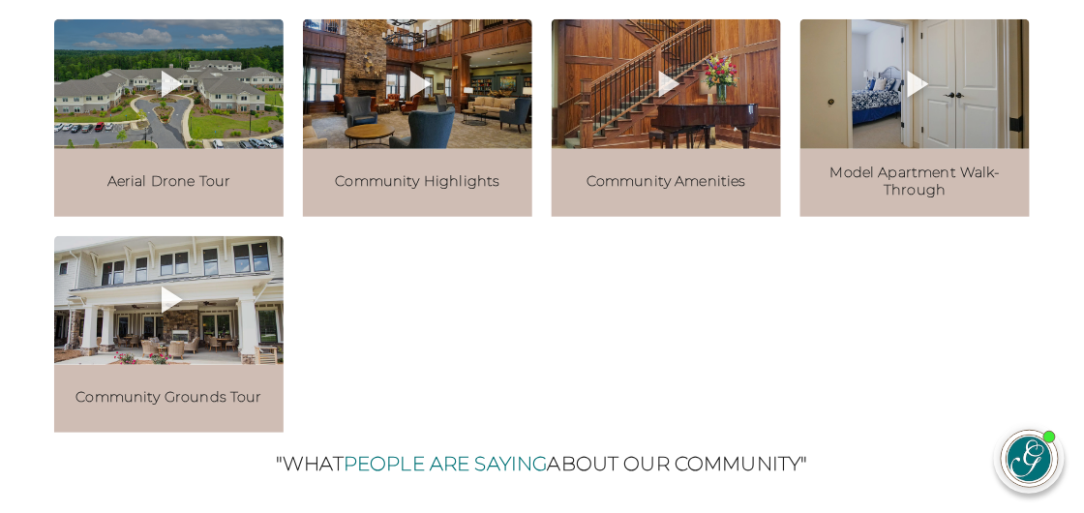
click at [178, 190] on span "Aerial Drone Tour" at bounding box center [169, 181] width 124 height 16
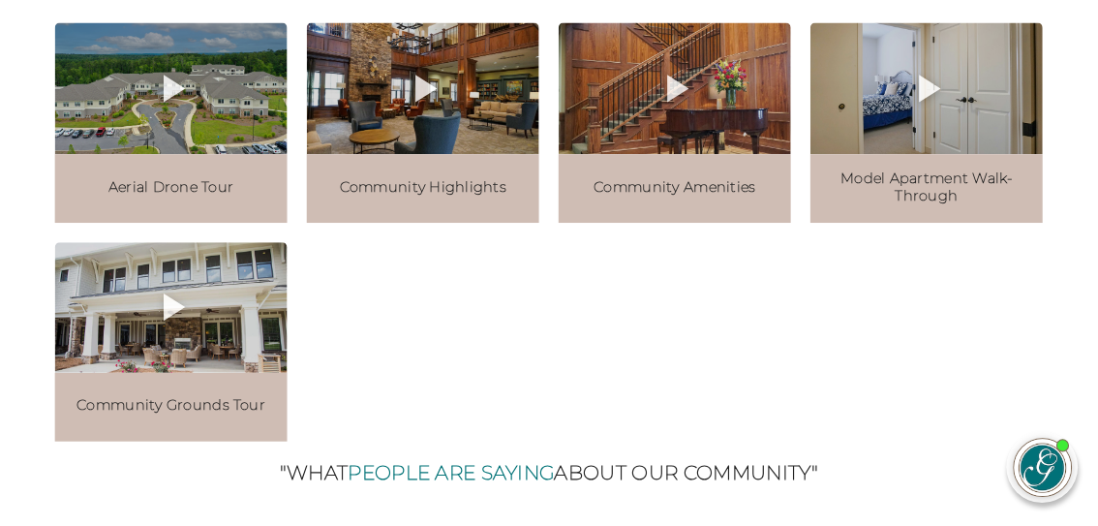
scroll to position [159, 0]
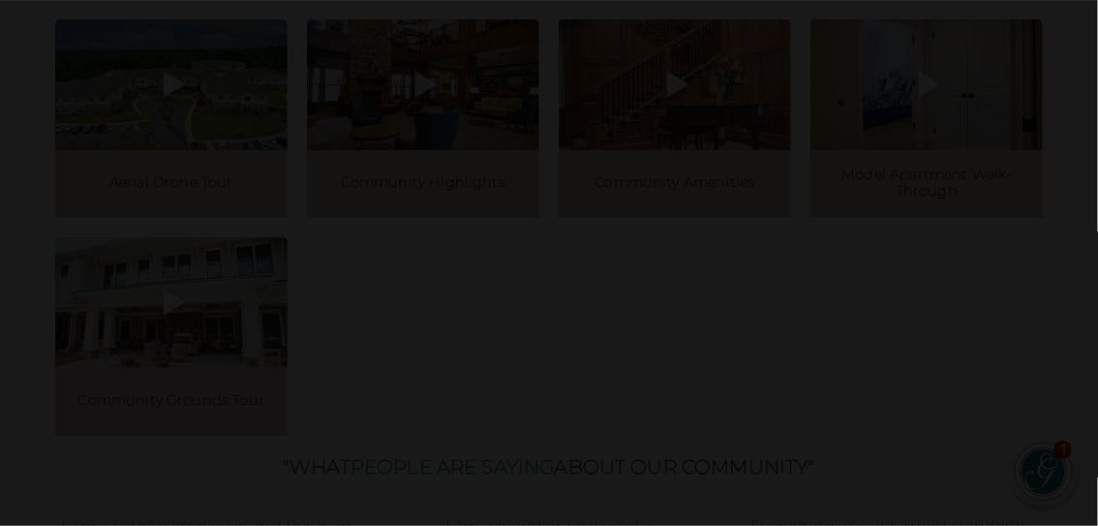
click at [1070, 276] on div "×" at bounding box center [549, 263] width 1098 height 526
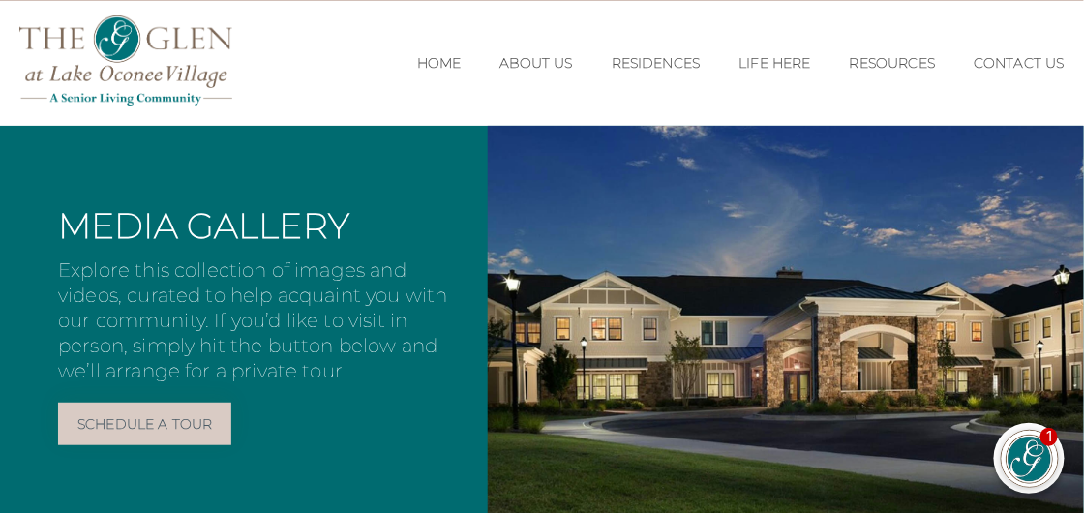
scroll to position [0, 0]
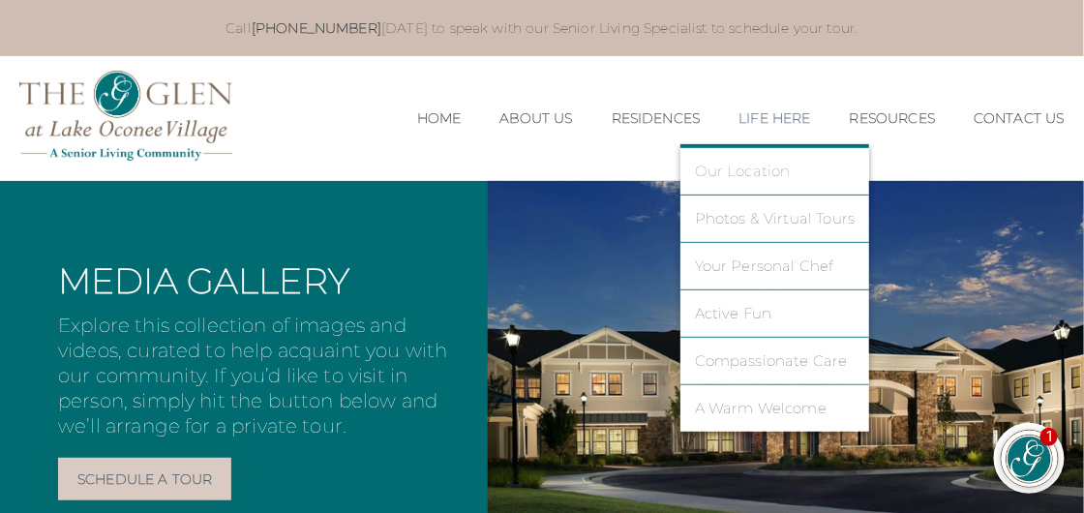
click at [734, 173] on link "Our Location" at bounding box center [775, 171] width 161 height 17
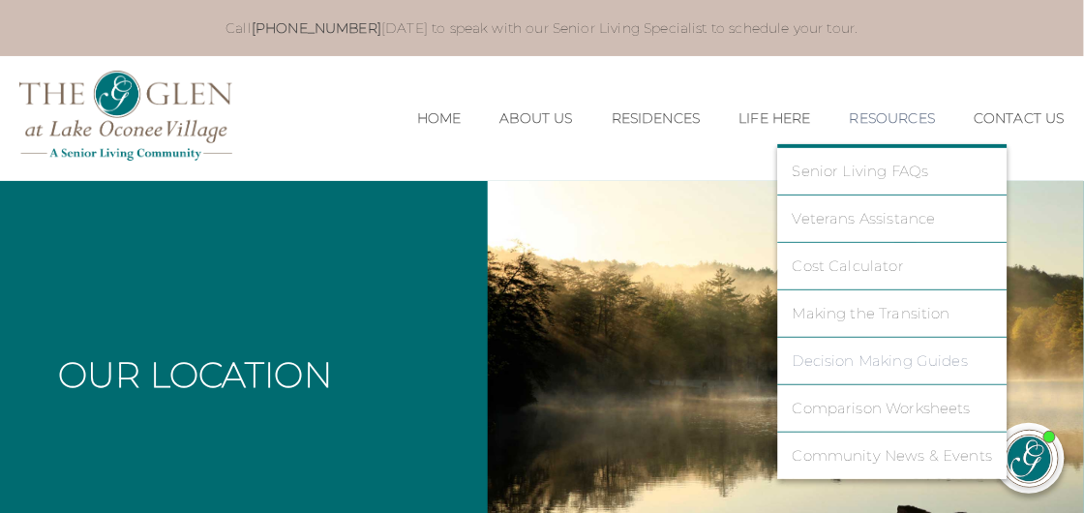
click at [836, 358] on link "Decision Making Guides" at bounding box center [893, 360] width 200 height 17
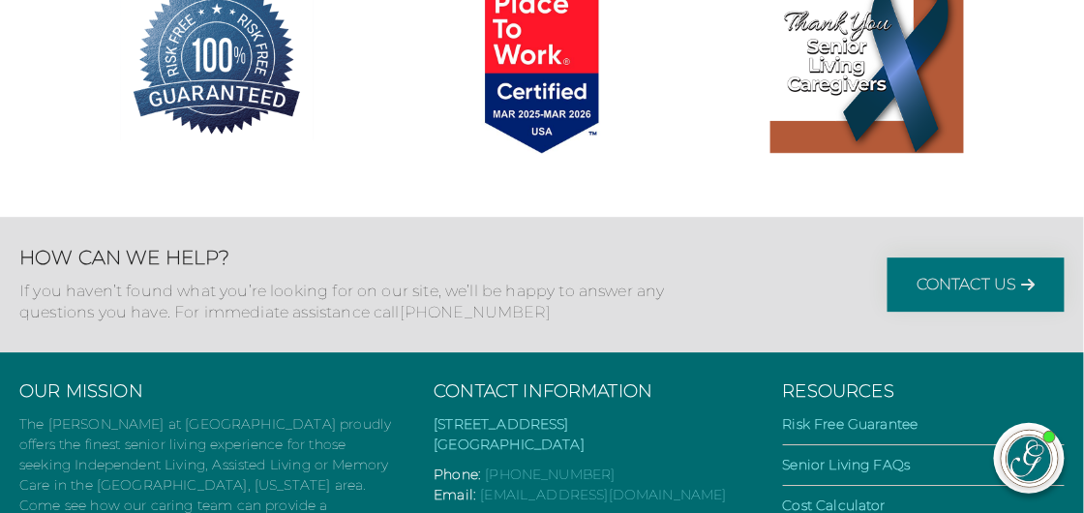
scroll to position [1408, 0]
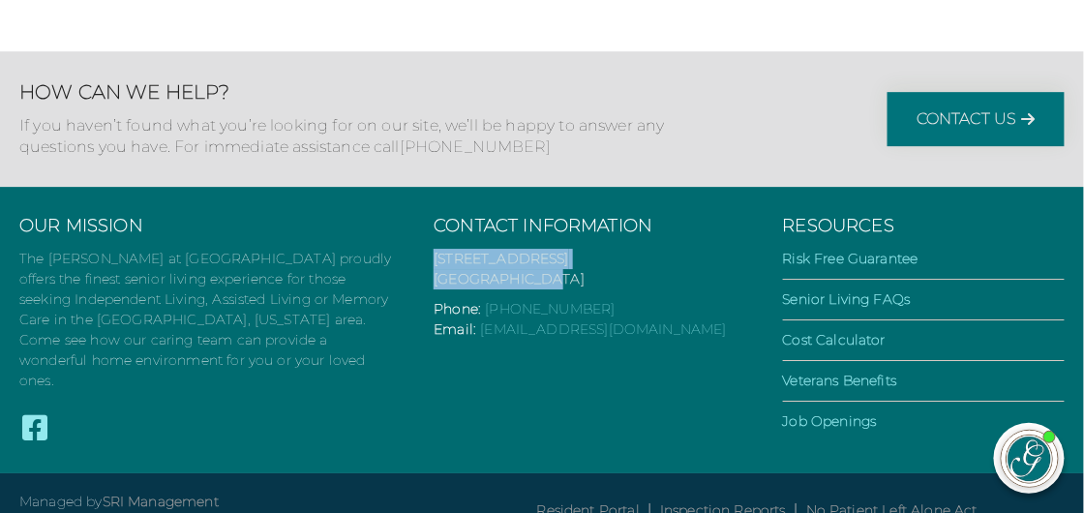
drag, startPoint x: 425, startPoint y: 290, endPoint x: 544, endPoint y: 309, distance: 120.7
click at [545, 310] on div "Our Mission The [PERSON_NAME] at [GEOGRAPHIC_DATA] proudly offers the finest se…" at bounding box center [542, 330] width 1084 height 287
copy link "[STREET_ADDRESS] [GEOGRAPHIC_DATA], [GEOGRAPHIC_DATA]"
